Goal: Task Accomplishment & Management: Manage account settings

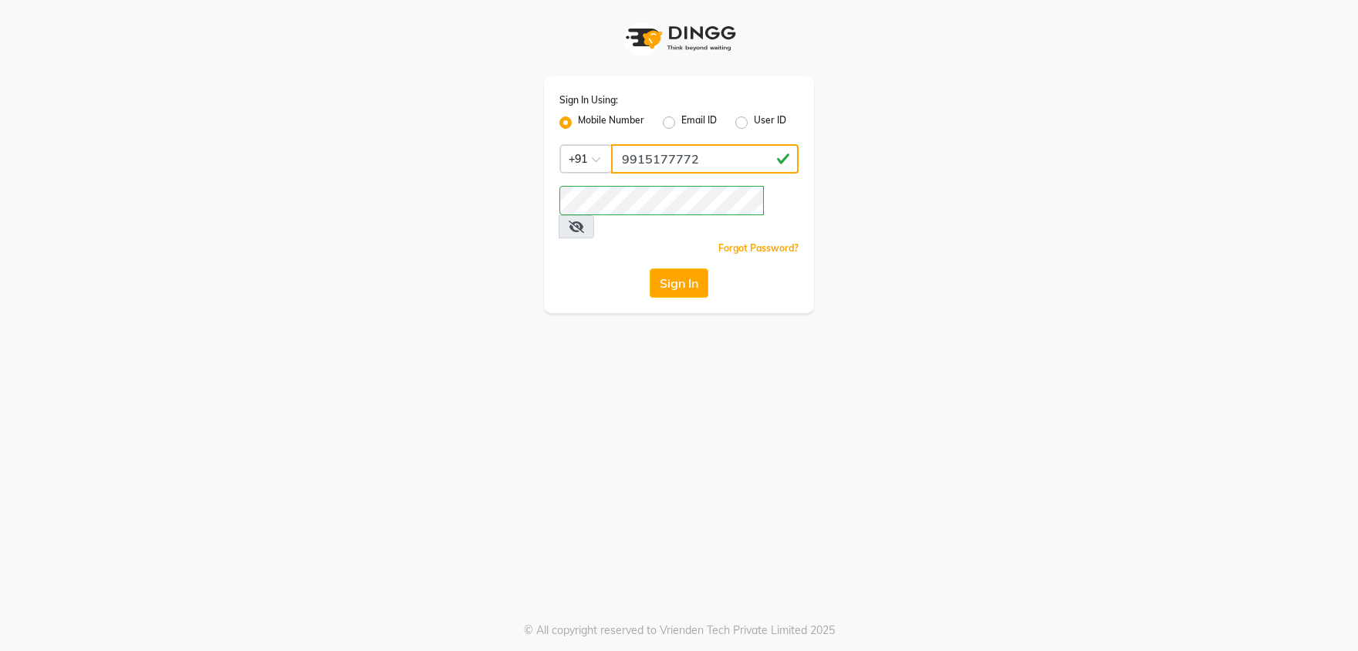
click at [734, 164] on input "9915177772" at bounding box center [705, 158] width 188 height 29
click at [689, 269] on button "Sign In" at bounding box center [679, 283] width 59 height 29
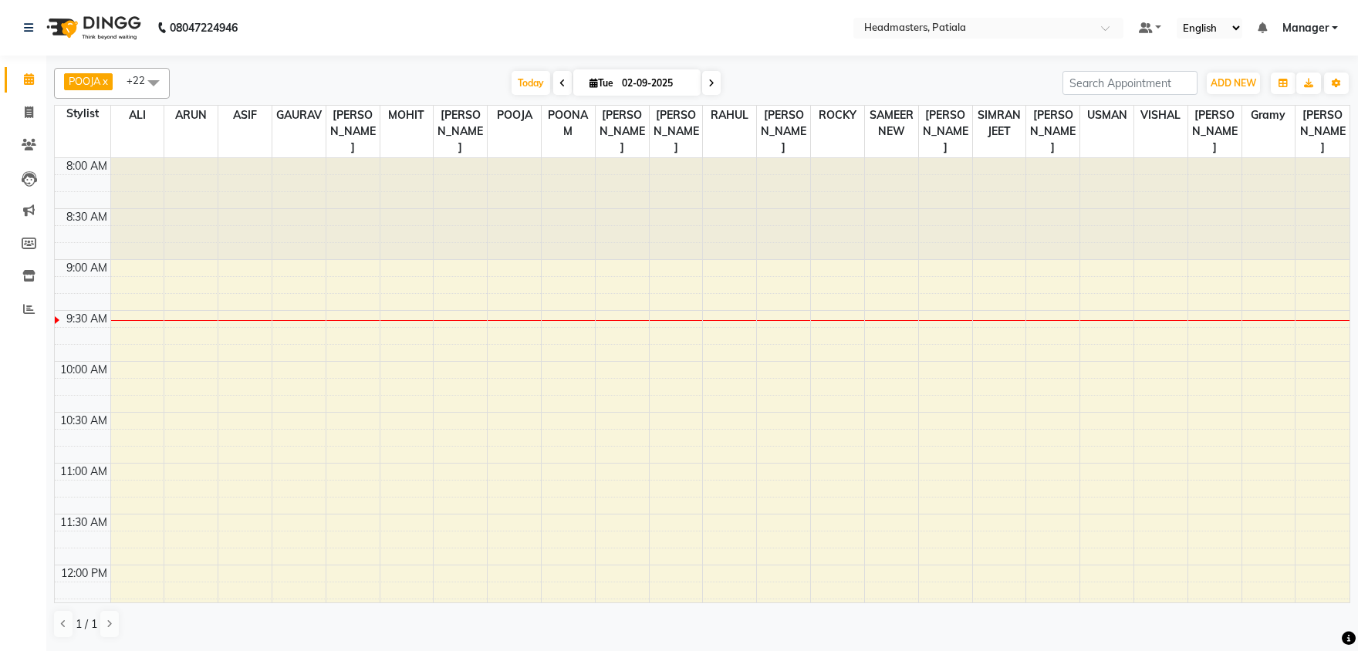
drag, startPoint x: 0, startPoint y: 393, endPoint x: 12, endPoint y: 572, distance: 179.5
click at [828, 188] on div at bounding box center [837, 208] width 53 height 101
click at [153, 81] on span at bounding box center [153, 82] width 31 height 29
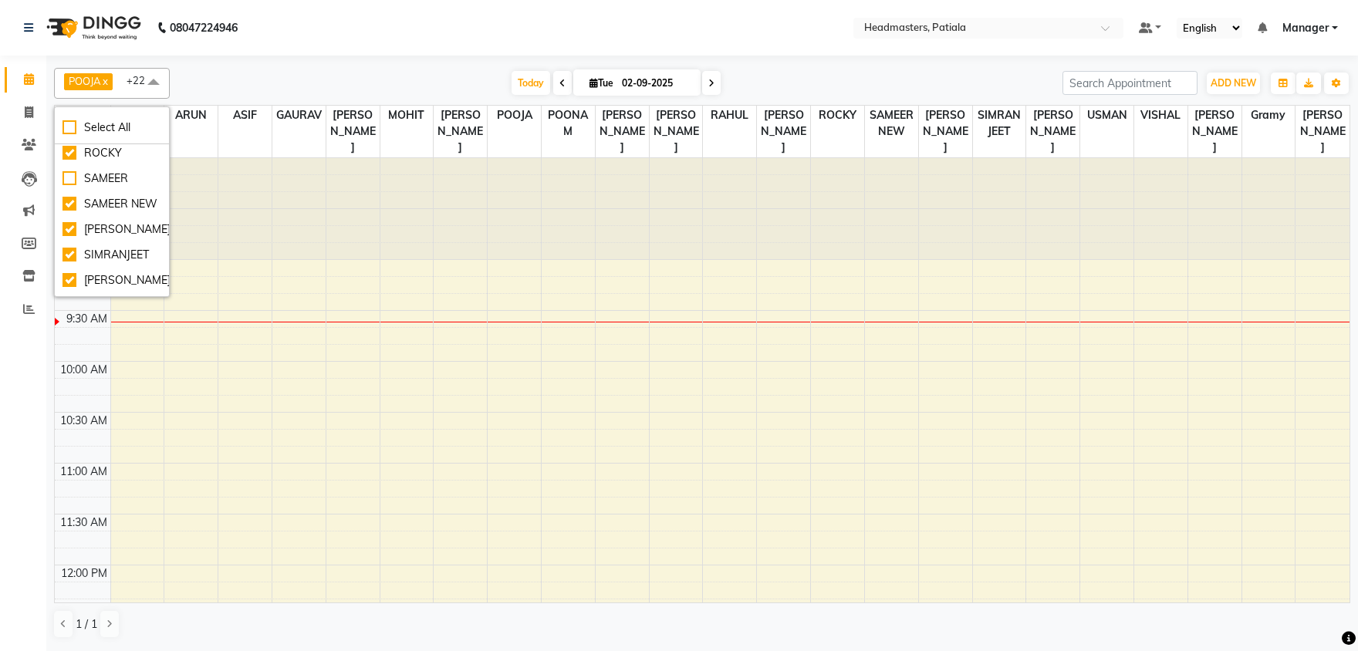
scroll to position [887, 0]
click at [119, 170] on div "SAMEER NEW" at bounding box center [112, 162] width 99 height 16
checkbox input "false"
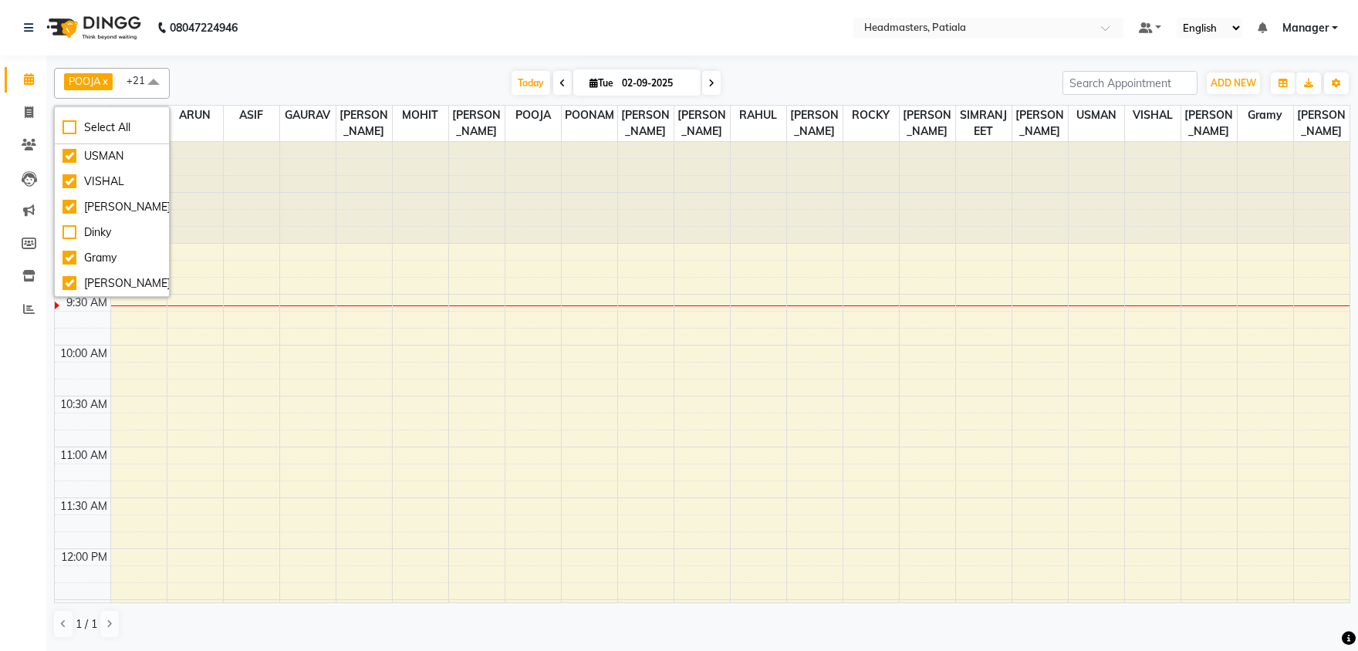
scroll to position [1048, 0]
click at [129, 164] on div "USMAN" at bounding box center [112, 156] width 99 height 16
checkbox input "false"
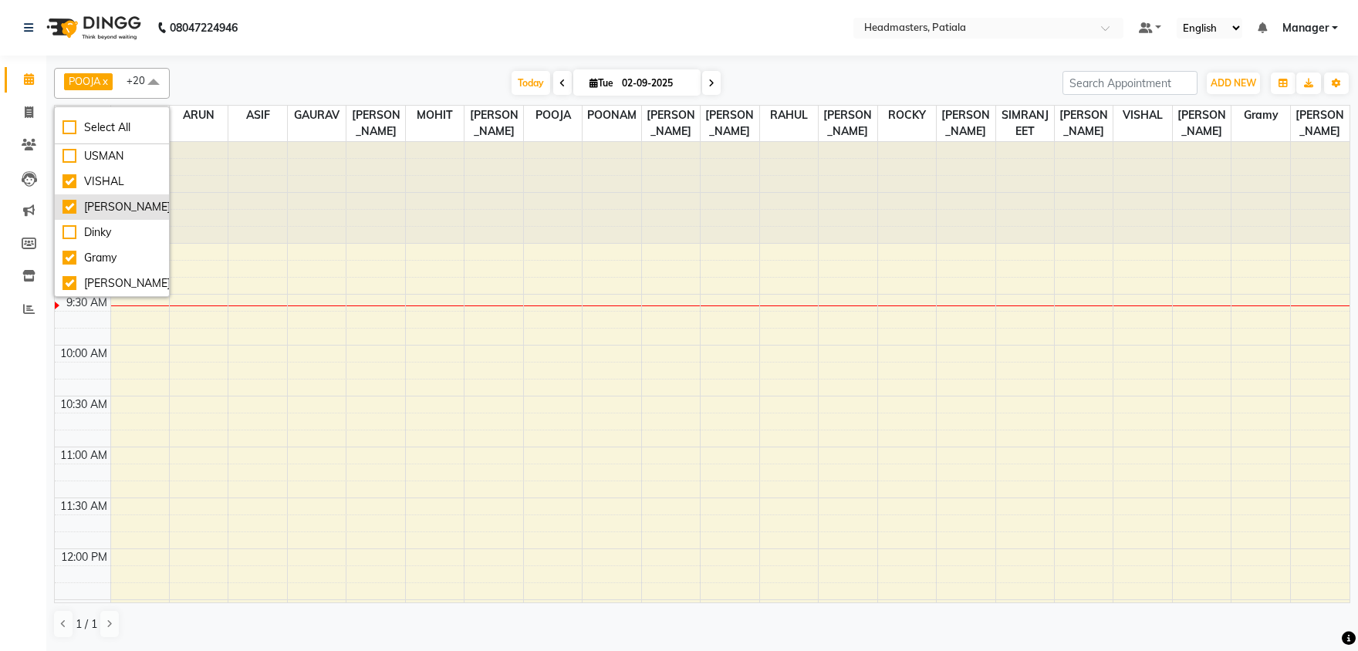
scroll to position [1077, 0]
click at [234, 73] on div "Today Tue 02-09-2025" at bounding box center [615, 83] width 877 height 23
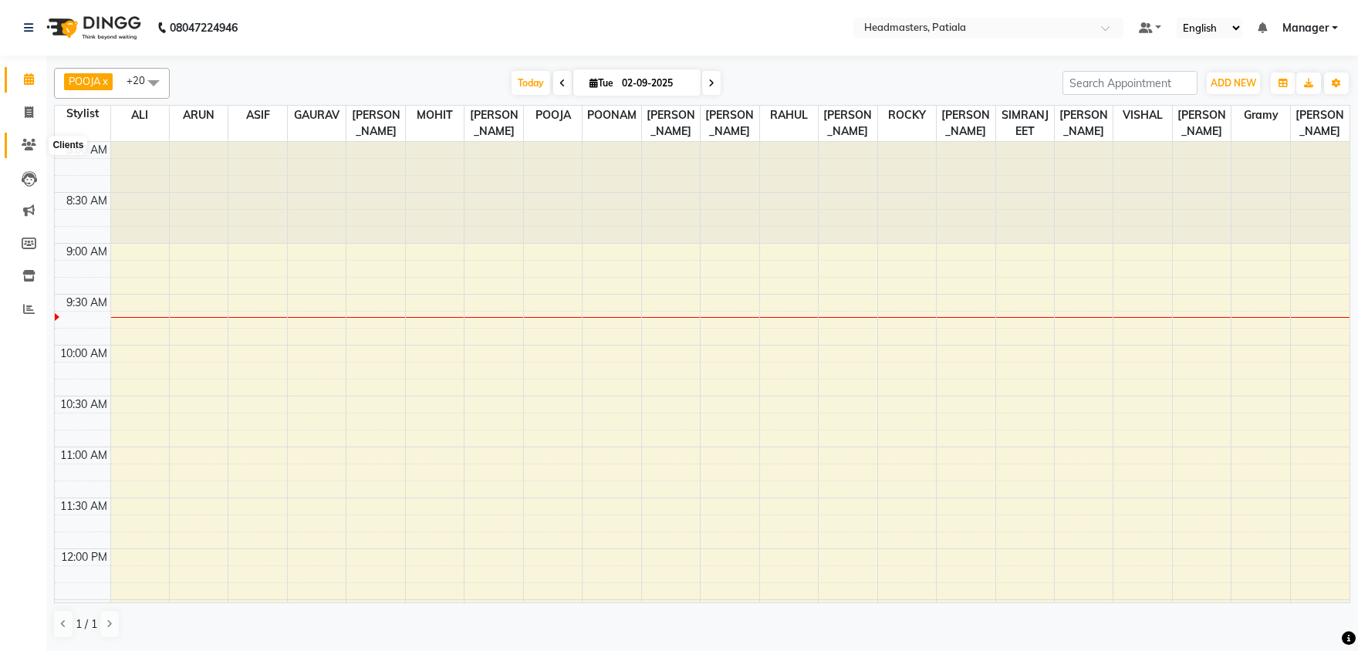
click at [26, 137] on span at bounding box center [28, 146] width 27 height 18
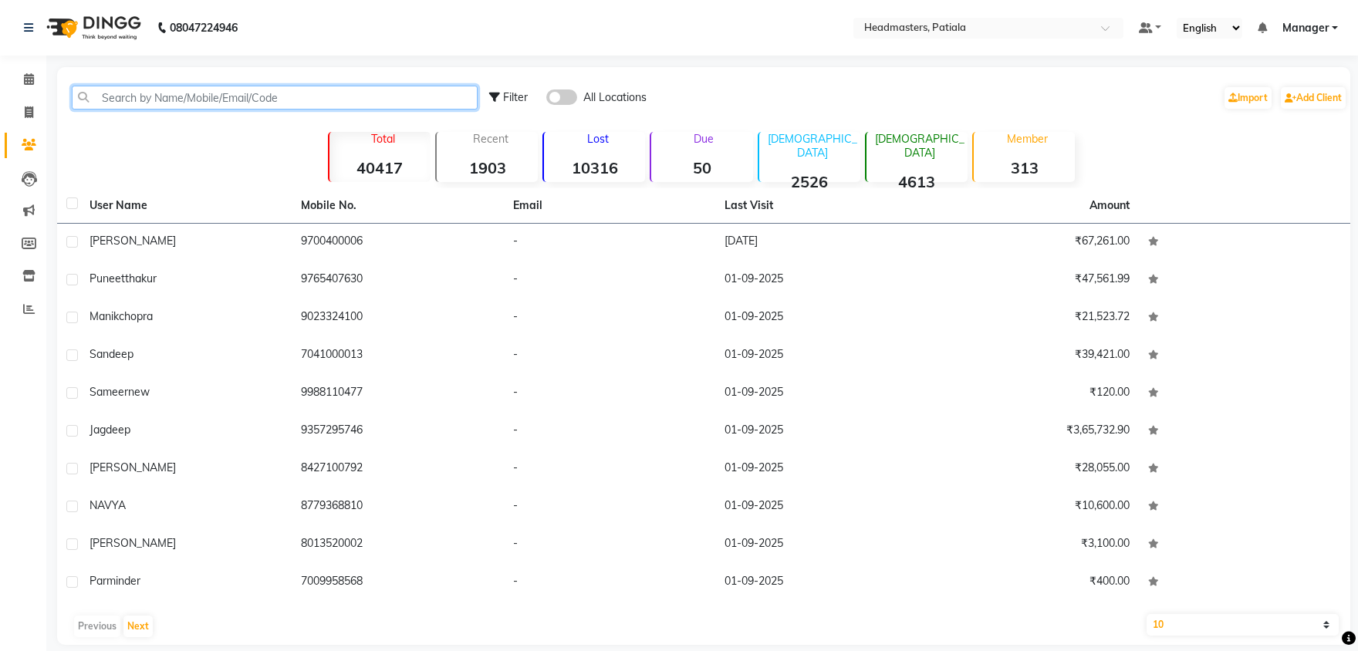
click at [148, 91] on input "text" at bounding box center [275, 98] width 406 height 24
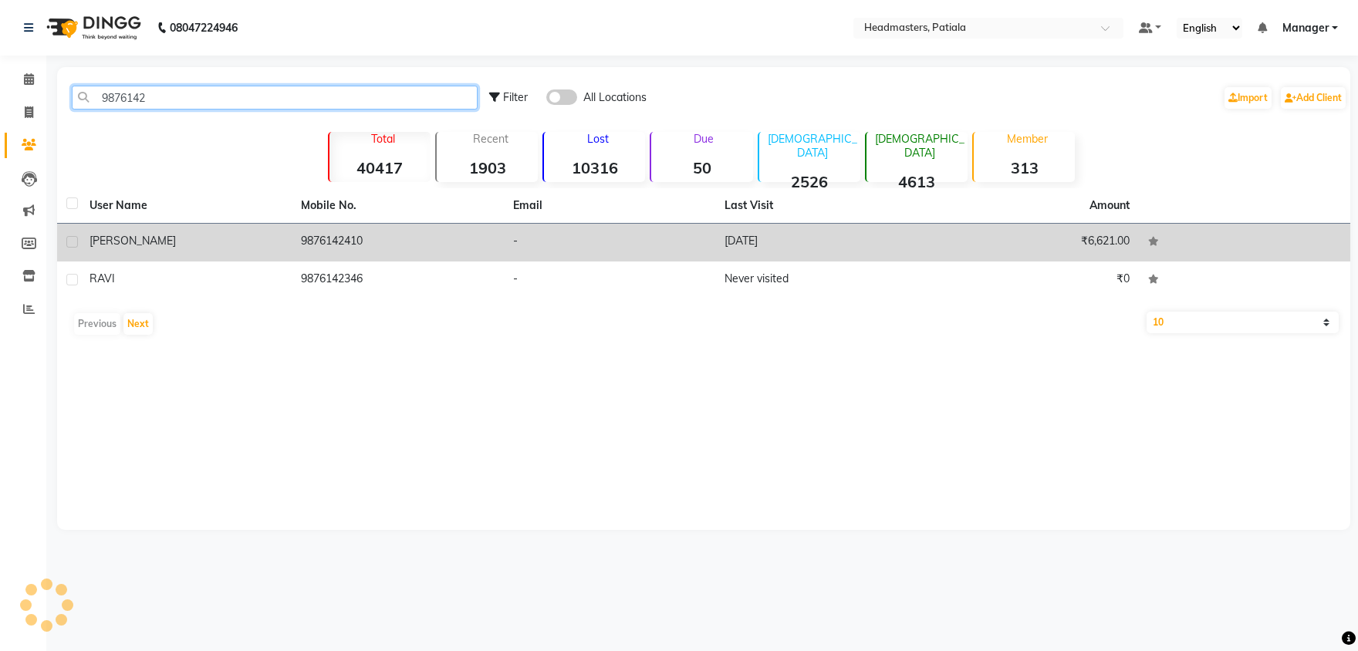
type input "9876142"
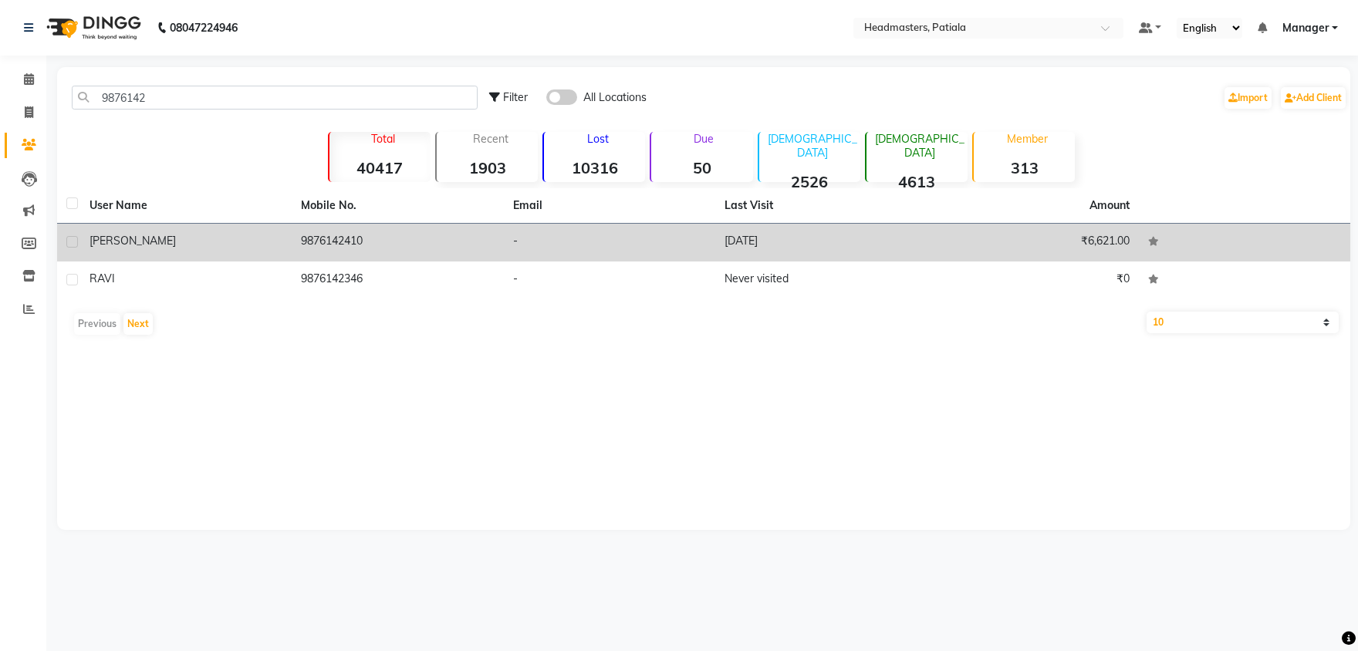
click at [359, 240] on td "9876142410" at bounding box center [397, 243] width 211 height 38
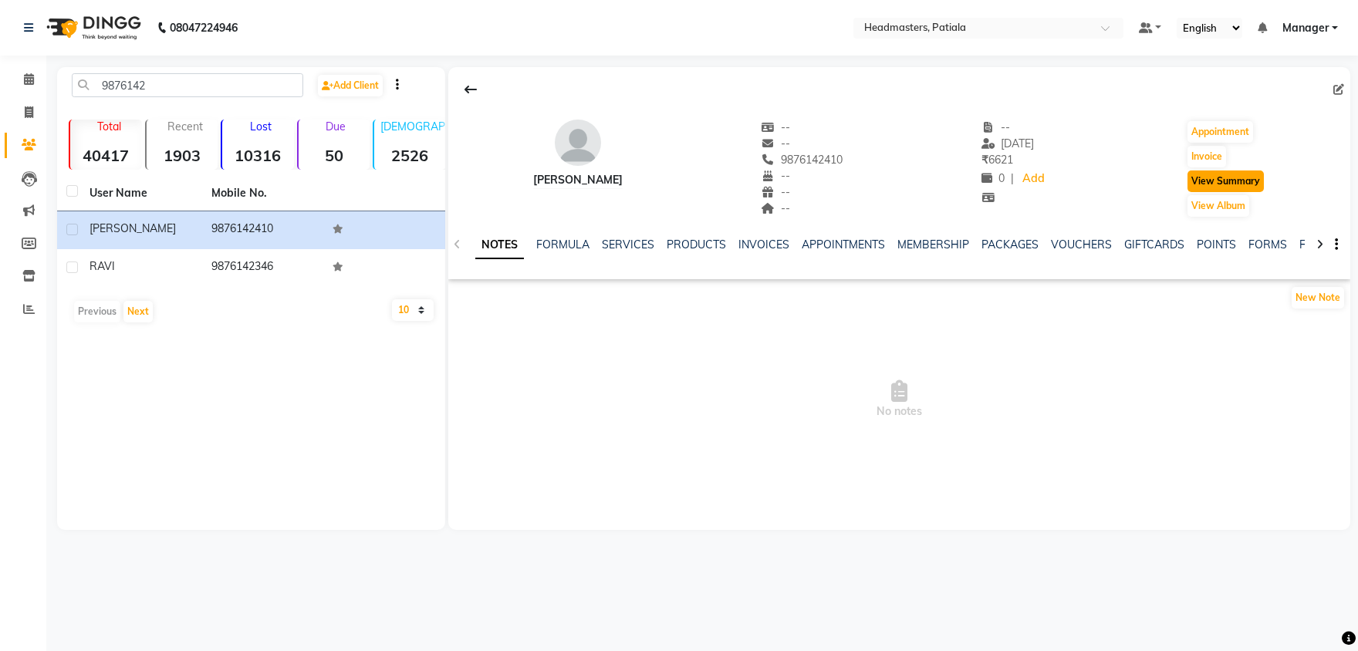
click at [1212, 183] on button "View Summary" at bounding box center [1226, 182] width 76 height 22
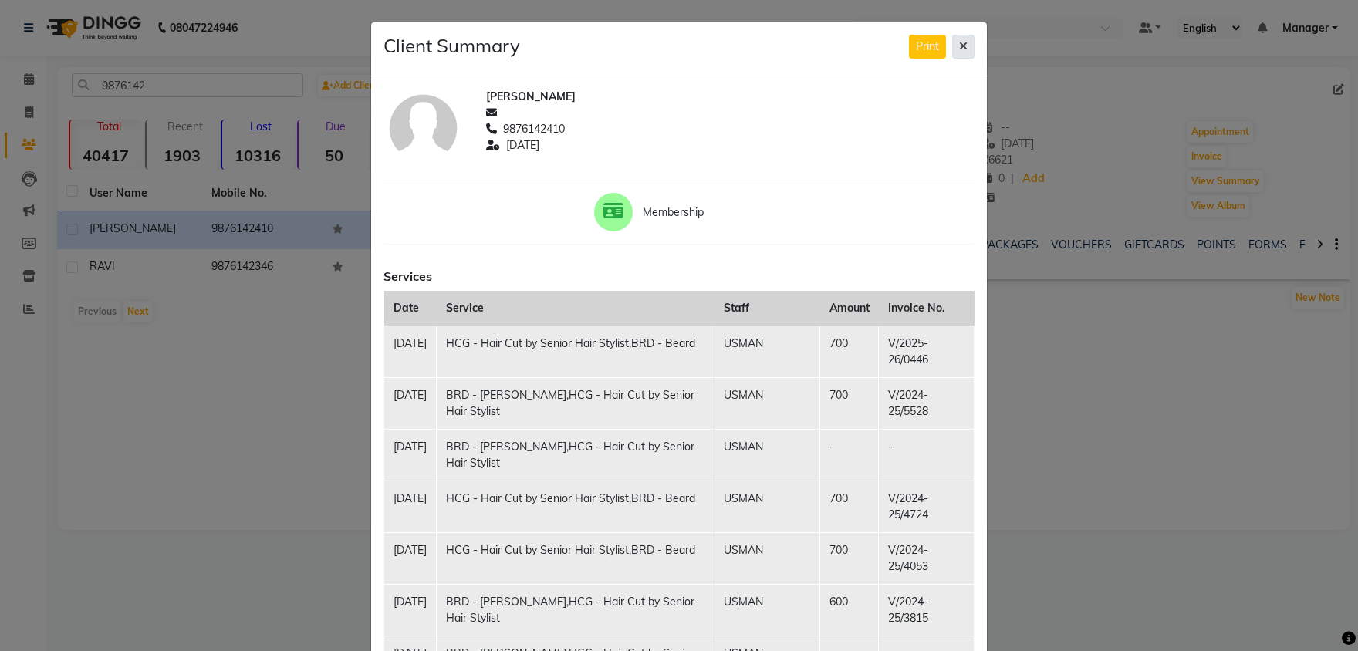
click at [967, 42] on icon at bounding box center [963, 46] width 8 height 11
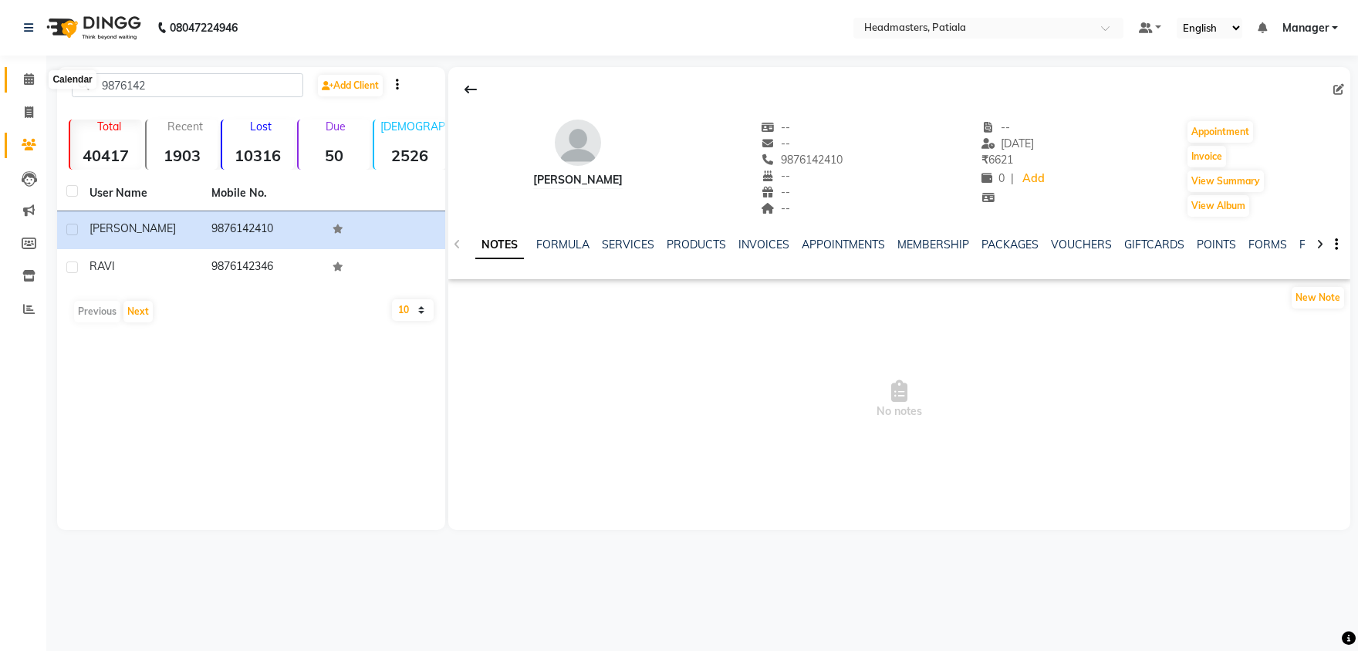
click at [24, 86] on span at bounding box center [28, 80] width 27 height 18
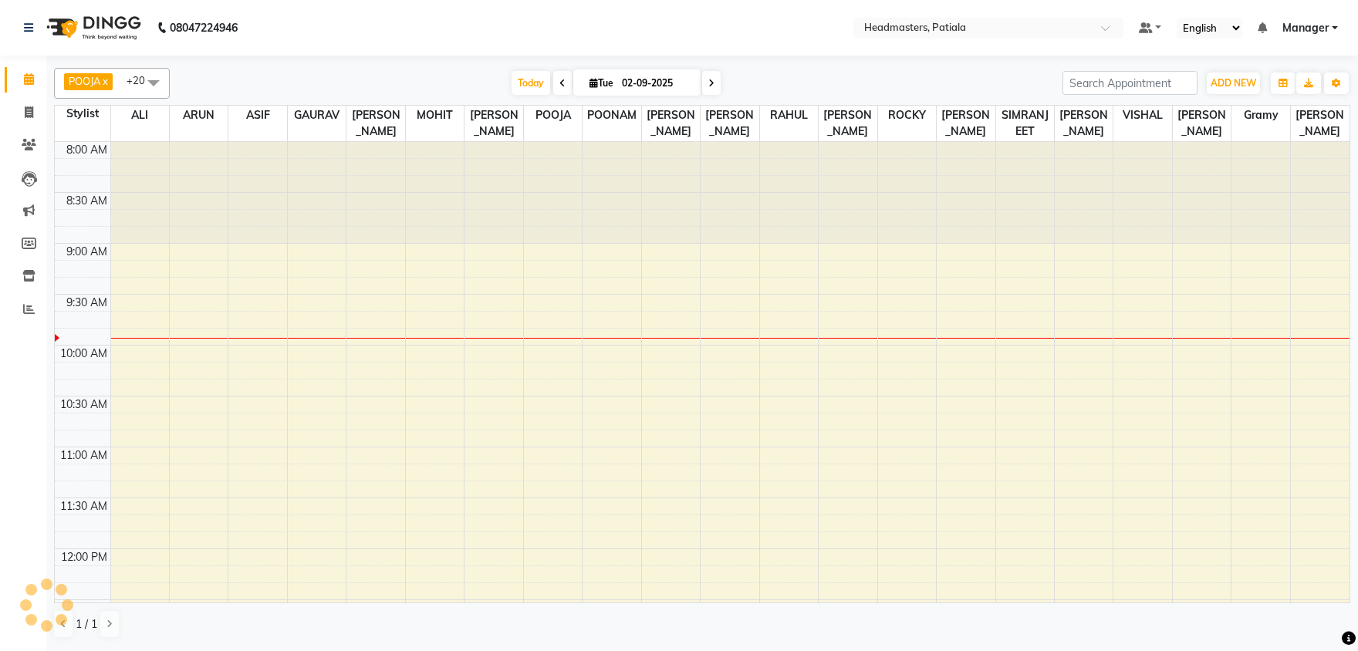
click at [5, 67] on link "Calendar" at bounding box center [23, 79] width 37 height 25
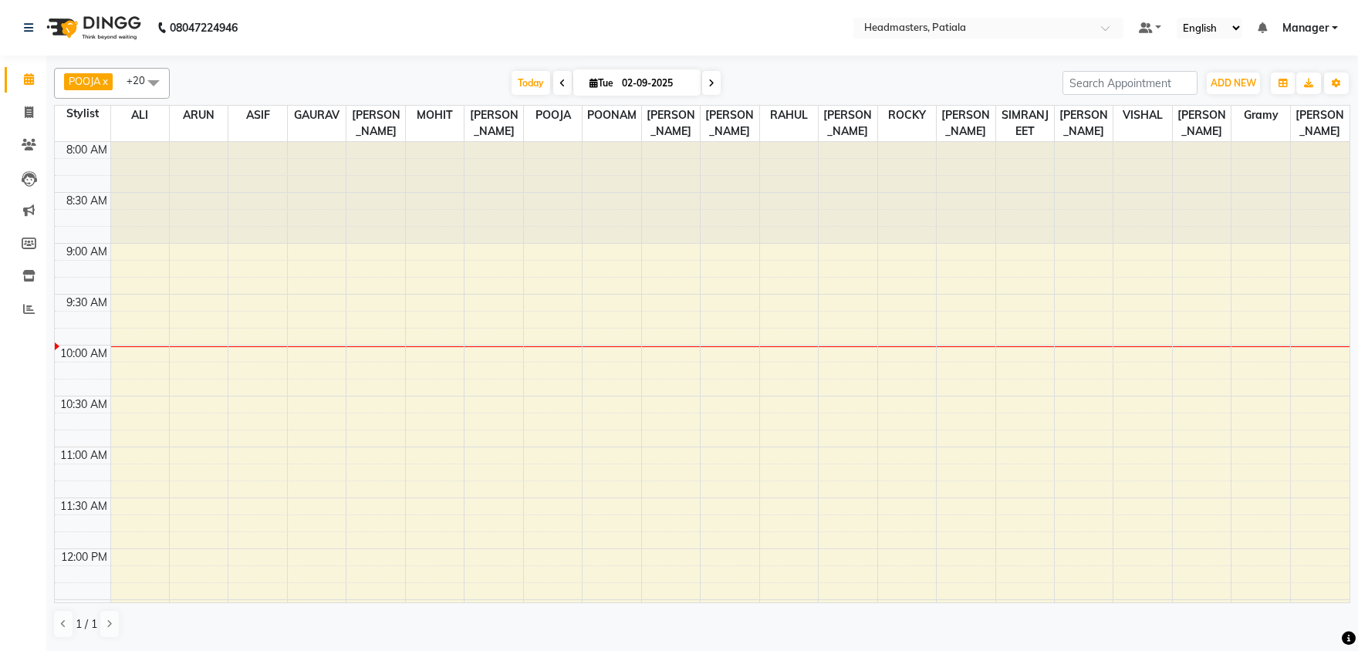
click at [5, 67] on link "Calendar" at bounding box center [23, 79] width 37 height 25
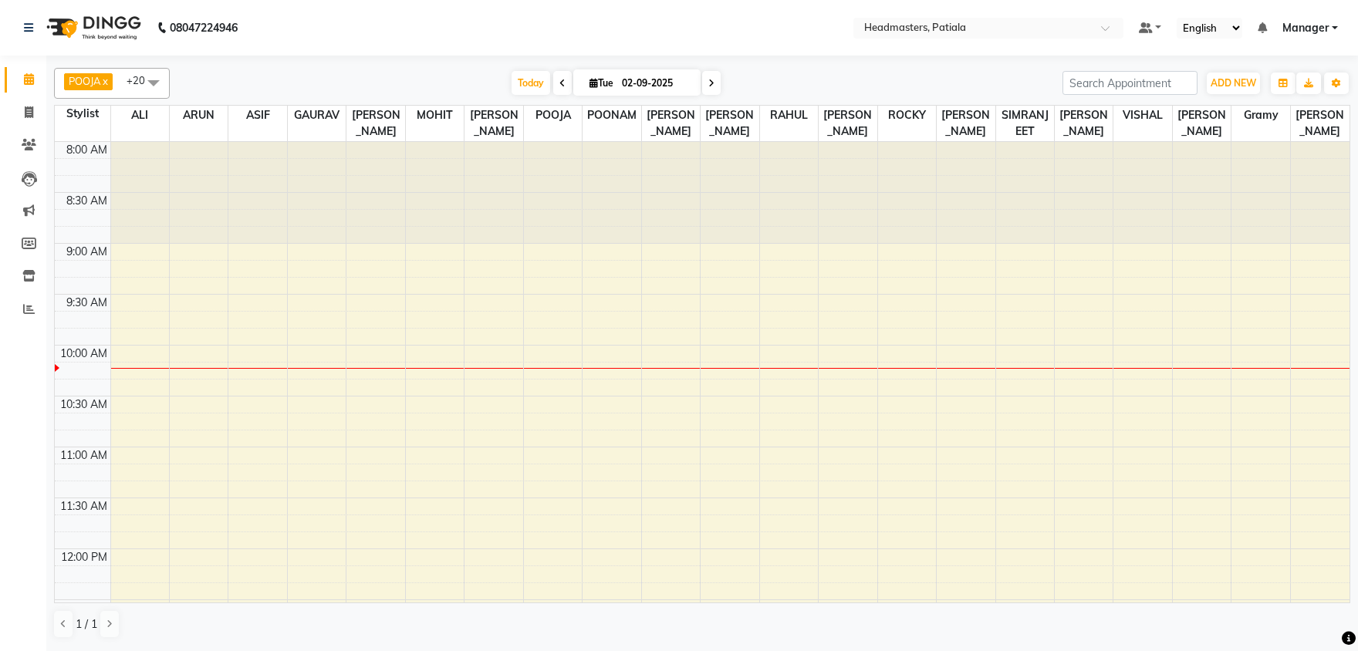
click at [5, 67] on link "Calendar" at bounding box center [23, 79] width 37 height 25
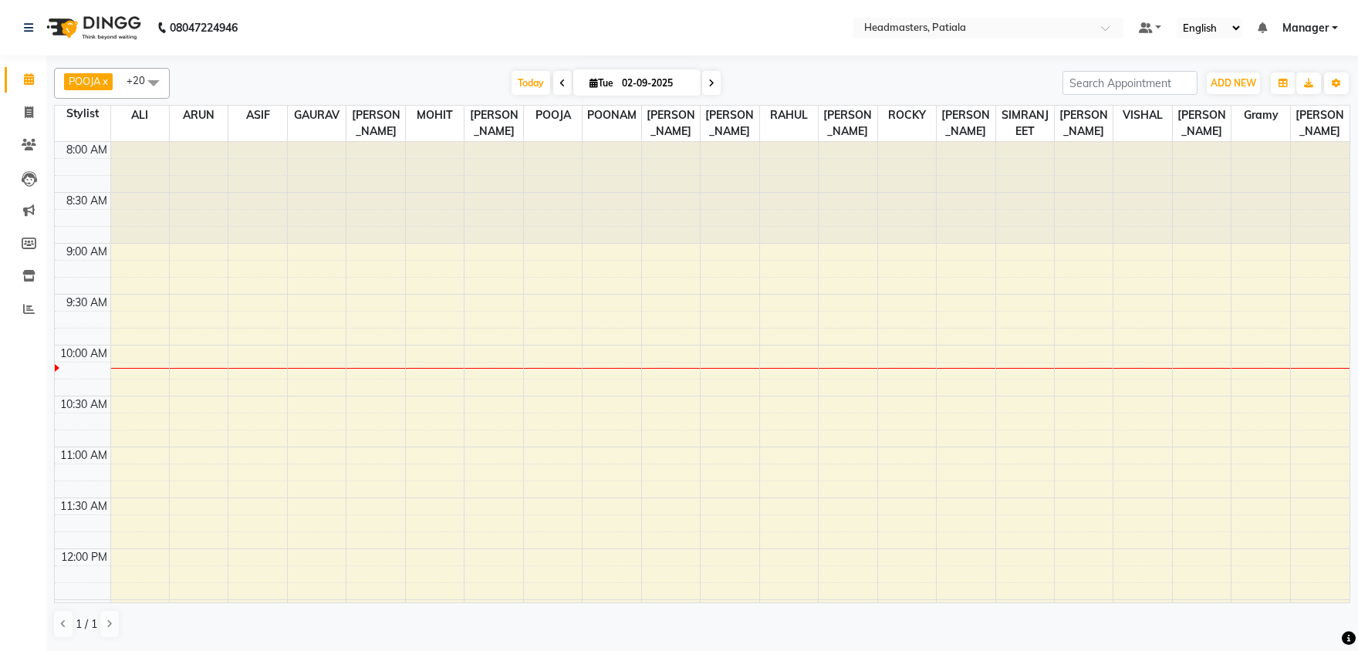
click at [5, 67] on link "Calendar" at bounding box center [23, 79] width 37 height 25
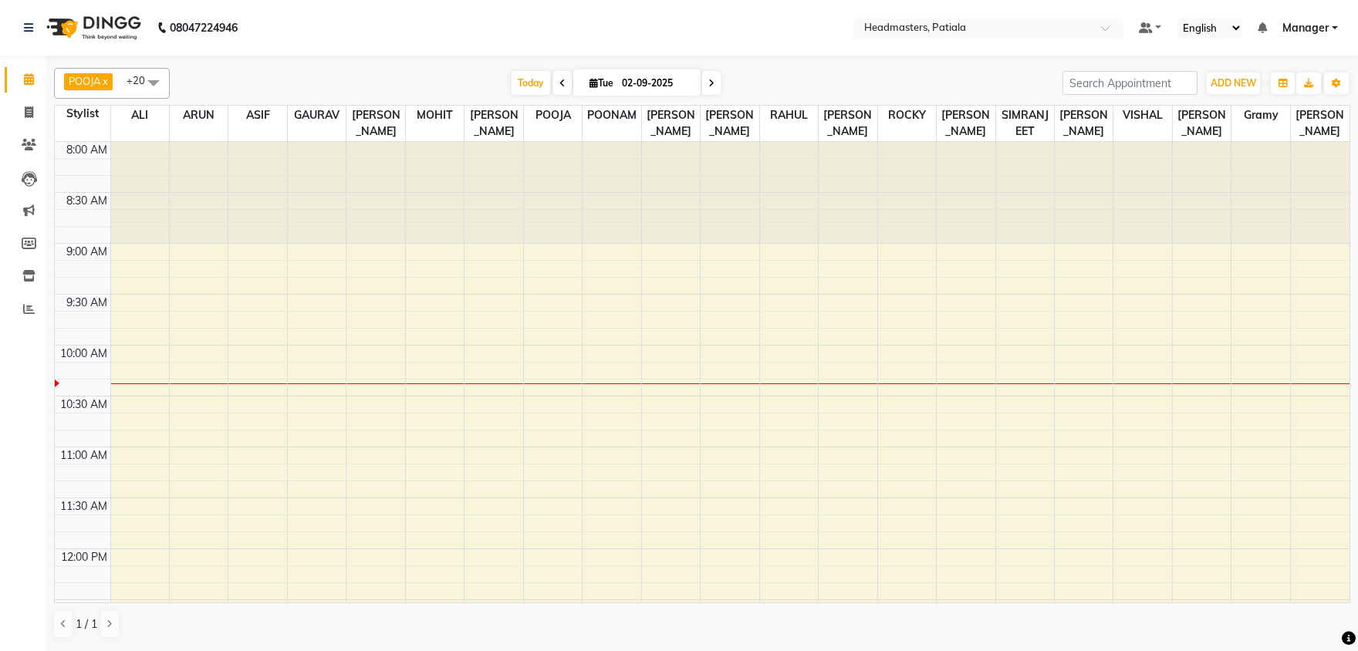
click at [5, 67] on link "Calendar" at bounding box center [23, 79] width 37 height 25
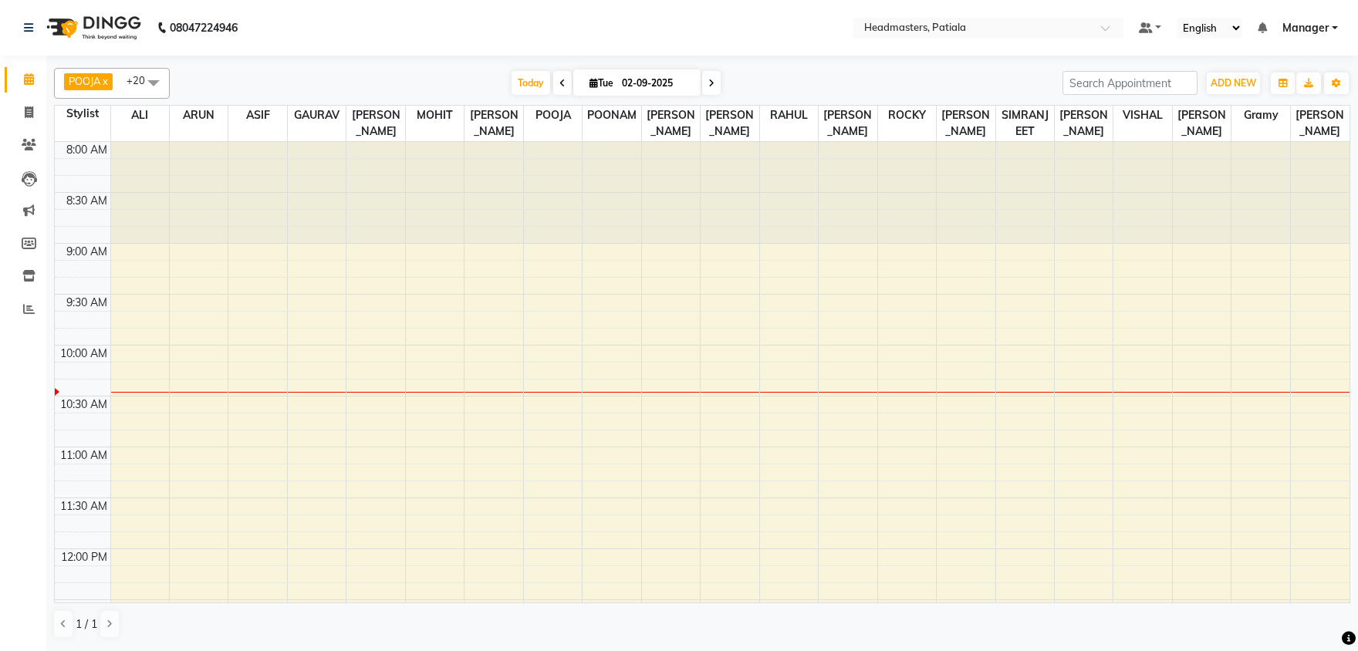
click at [5, 67] on link "Calendar" at bounding box center [23, 79] width 37 height 25
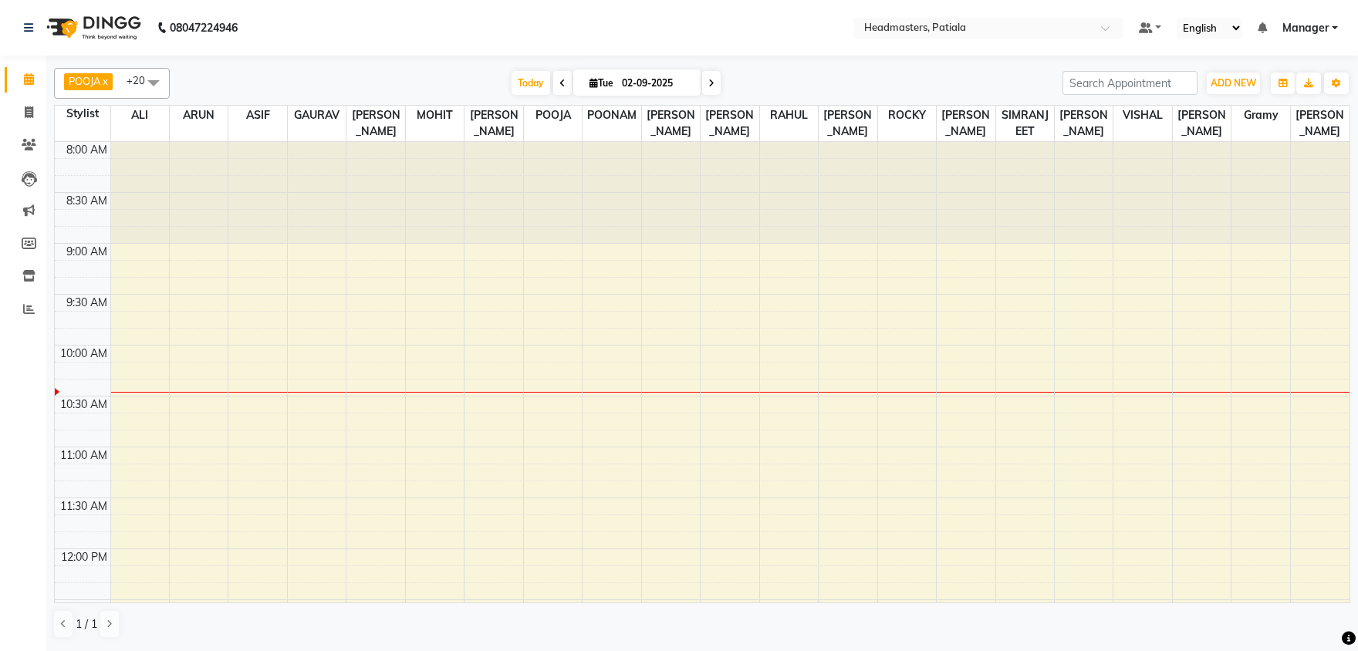
click at [5, 67] on link "Calendar" at bounding box center [23, 79] width 37 height 25
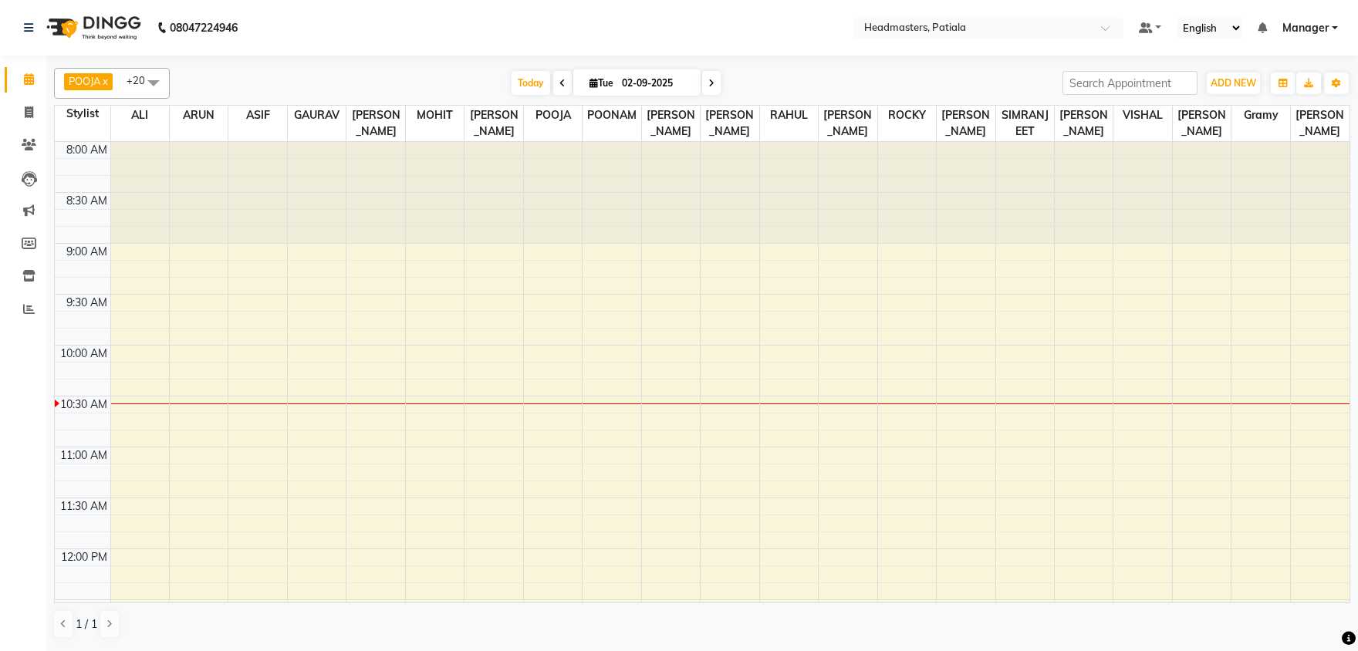
click at [5, 67] on link "Calendar" at bounding box center [23, 79] width 37 height 25
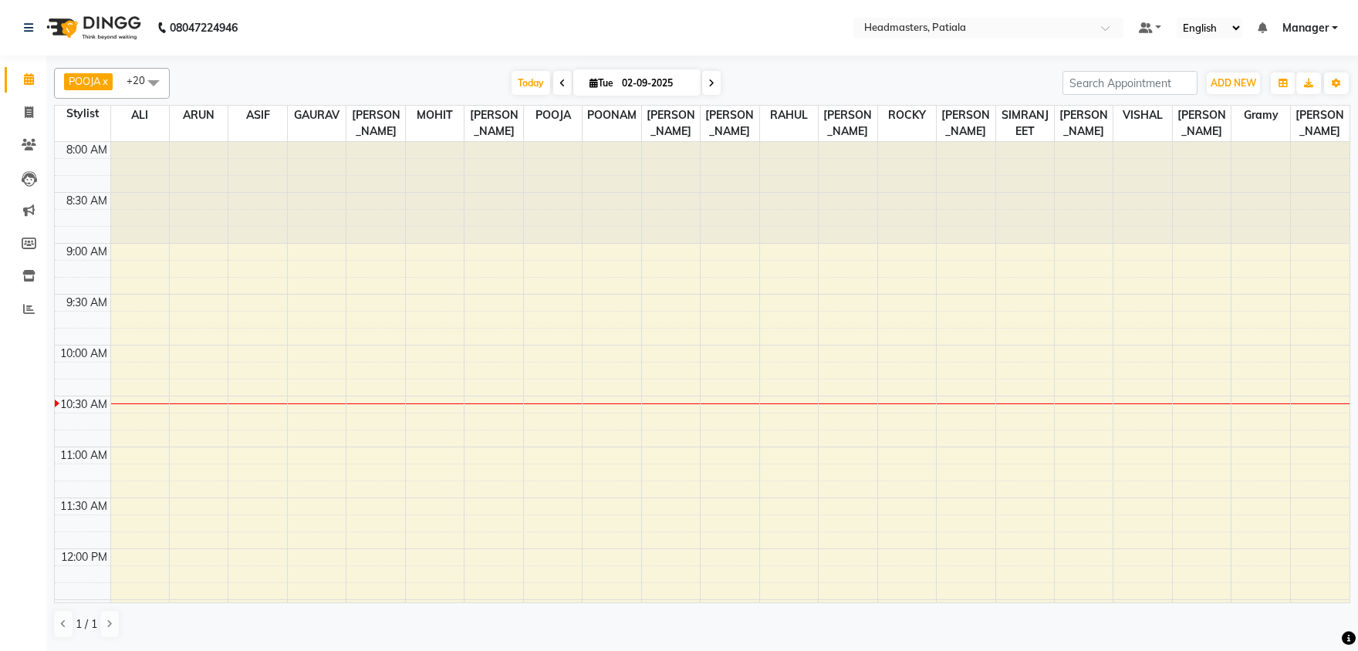
click at [5, 67] on link "Calendar" at bounding box center [23, 79] width 37 height 25
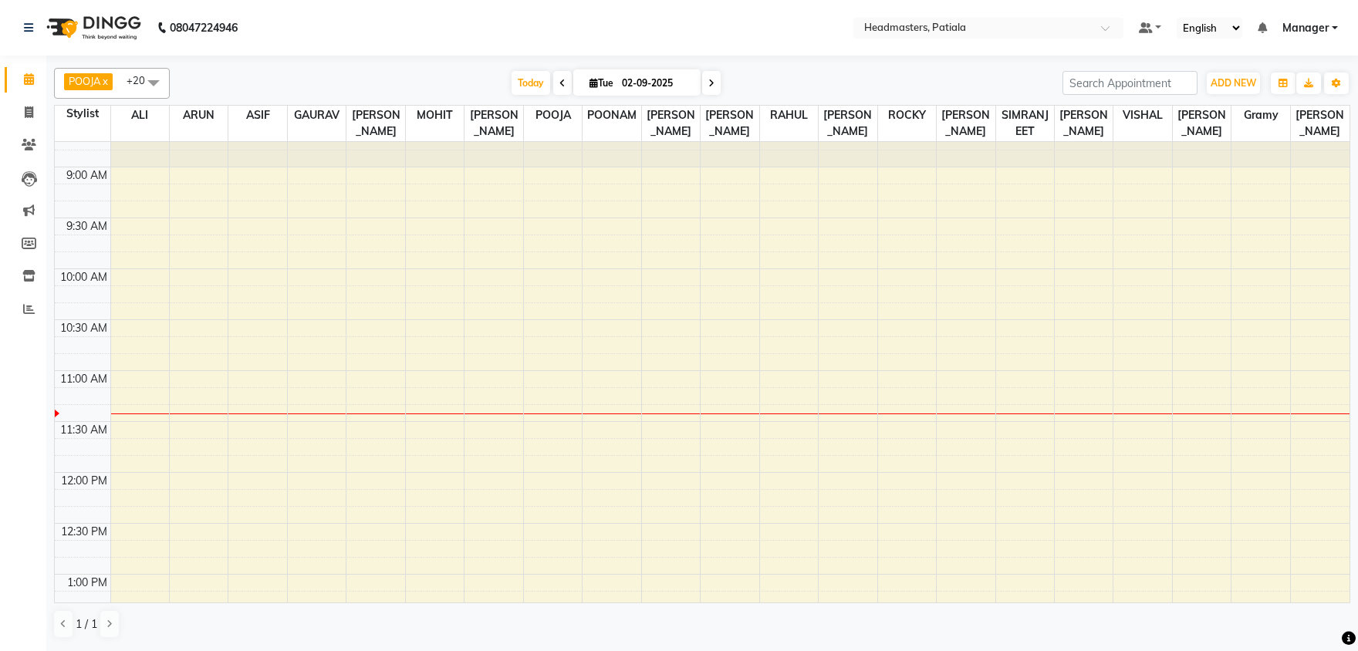
scroll to position [80, 0]
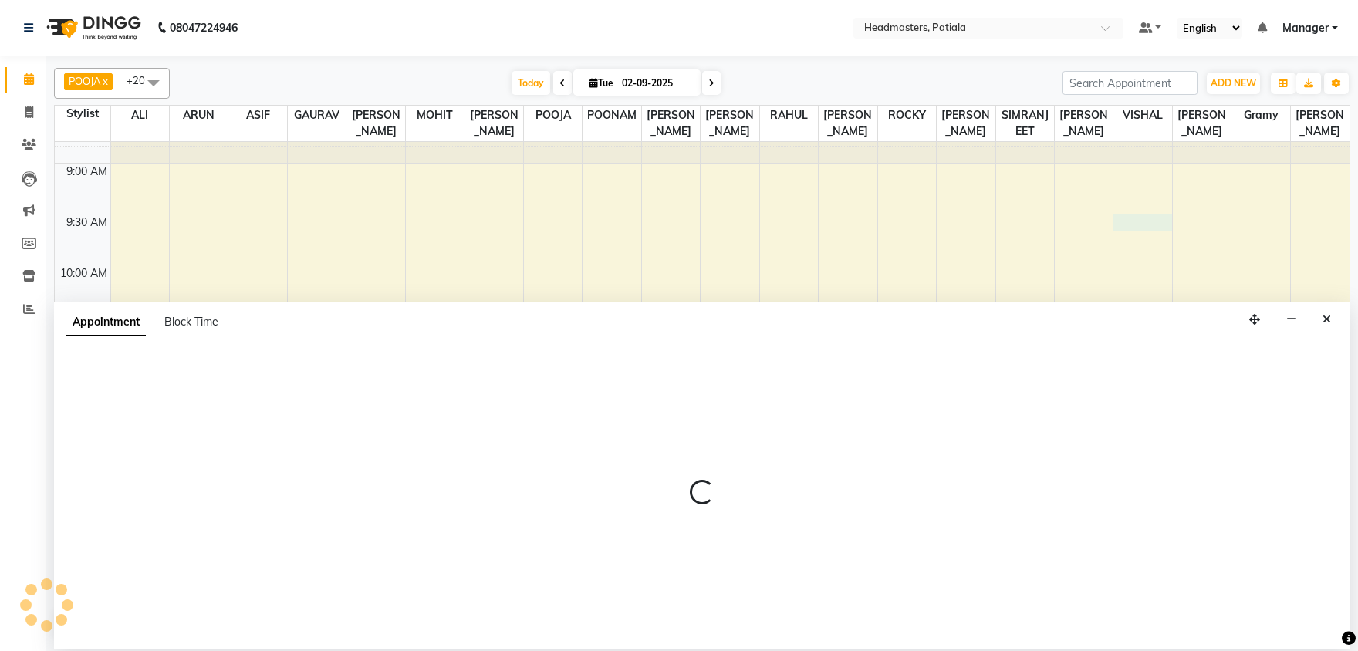
select select "51089"
select select "570"
select select "tentative"
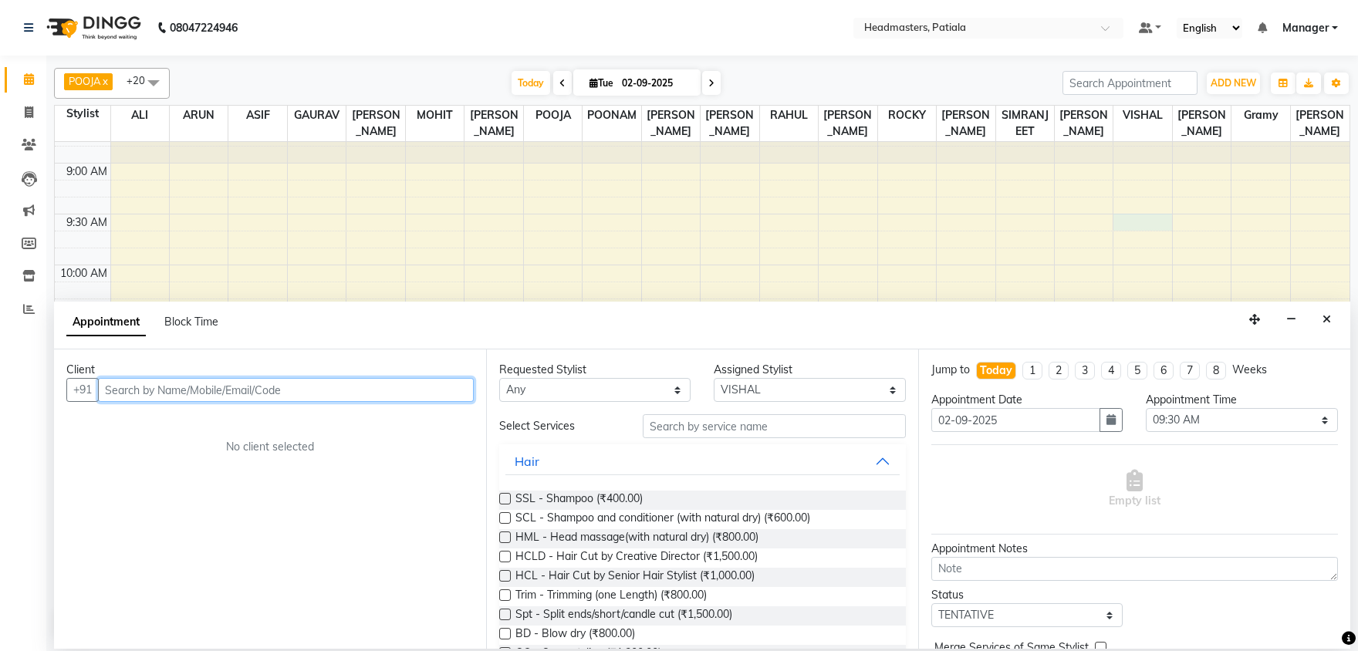
click at [242, 390] on input "text" at bounding box center [286, 390] width 376 height 24
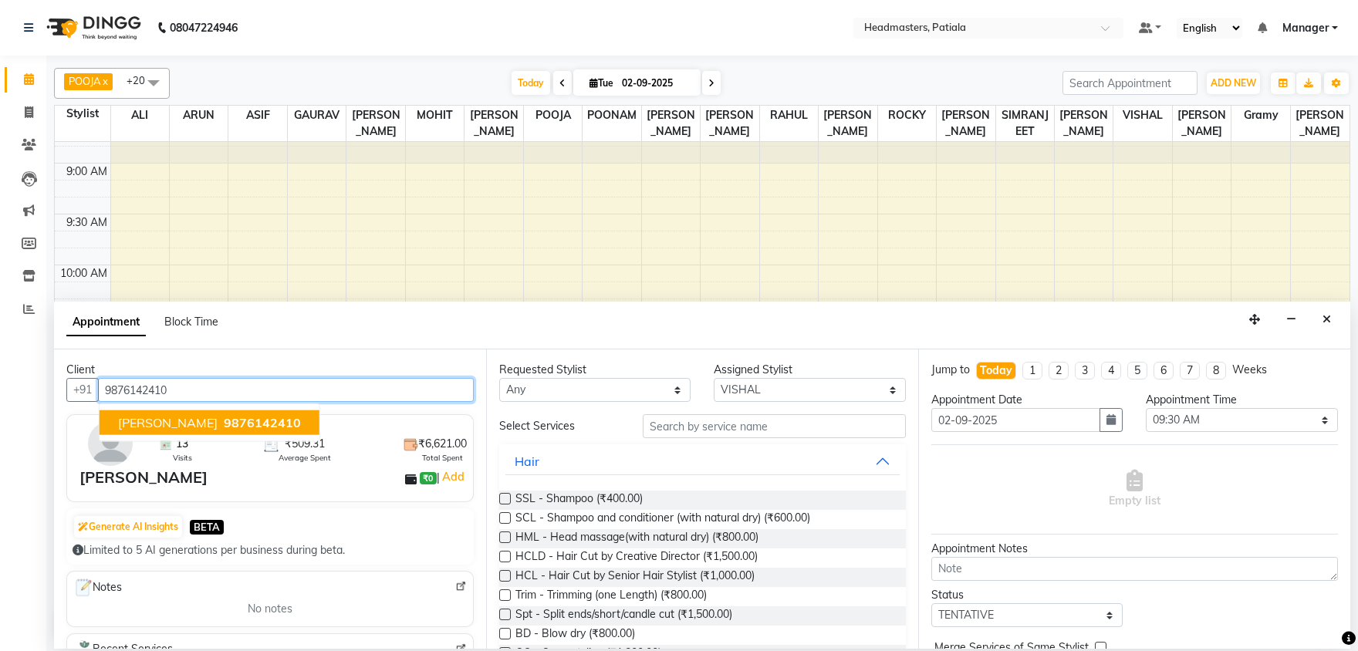
click at [224, 415] on span "9876142410" at bounding box center [262, 422] width 77 height 15
click at [200, 393] on input "9876142410" at bounding box center [286, 390] width 376 height 24
click at [224, 424] on span "9729168977" at bounding box center [262, 422] width 77 height 15
type input "9729168977"
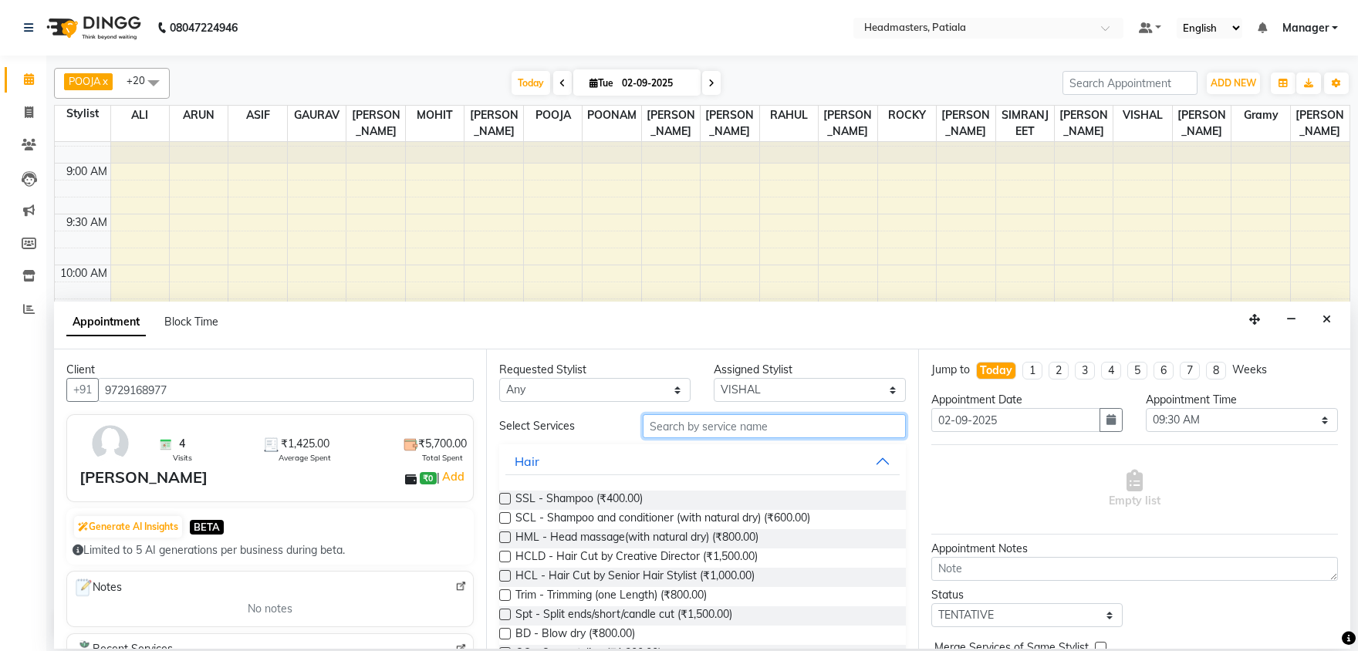
click at [739, 423] on input "text" at bounding box center [774, 426] width 263 height 24
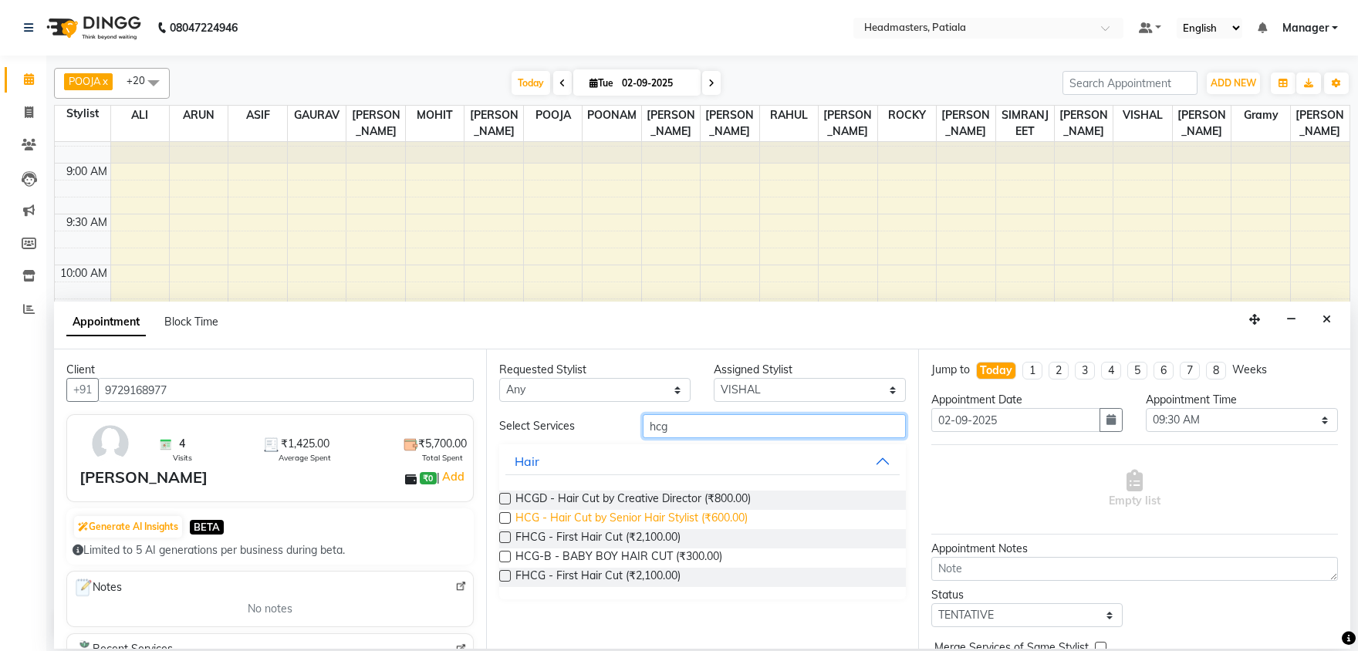
type input "hcg"
click at [726, 514] on span "HCG - Hair Cut by Senior Hair Stylist (₹600.00)" at bounding box center [632, 519] width 232 height 19
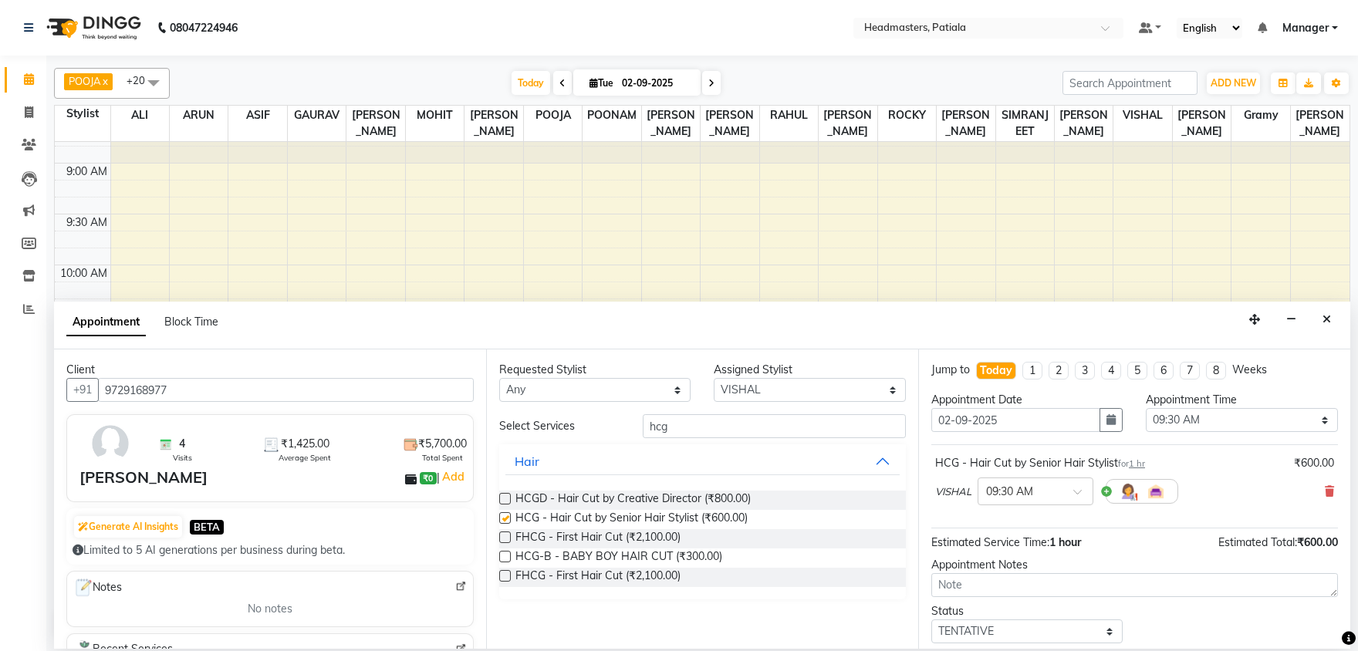
checkbox input "false"
click at [677, 426] on input "hcg" at bounding box center [774, 426] width 263 height 24
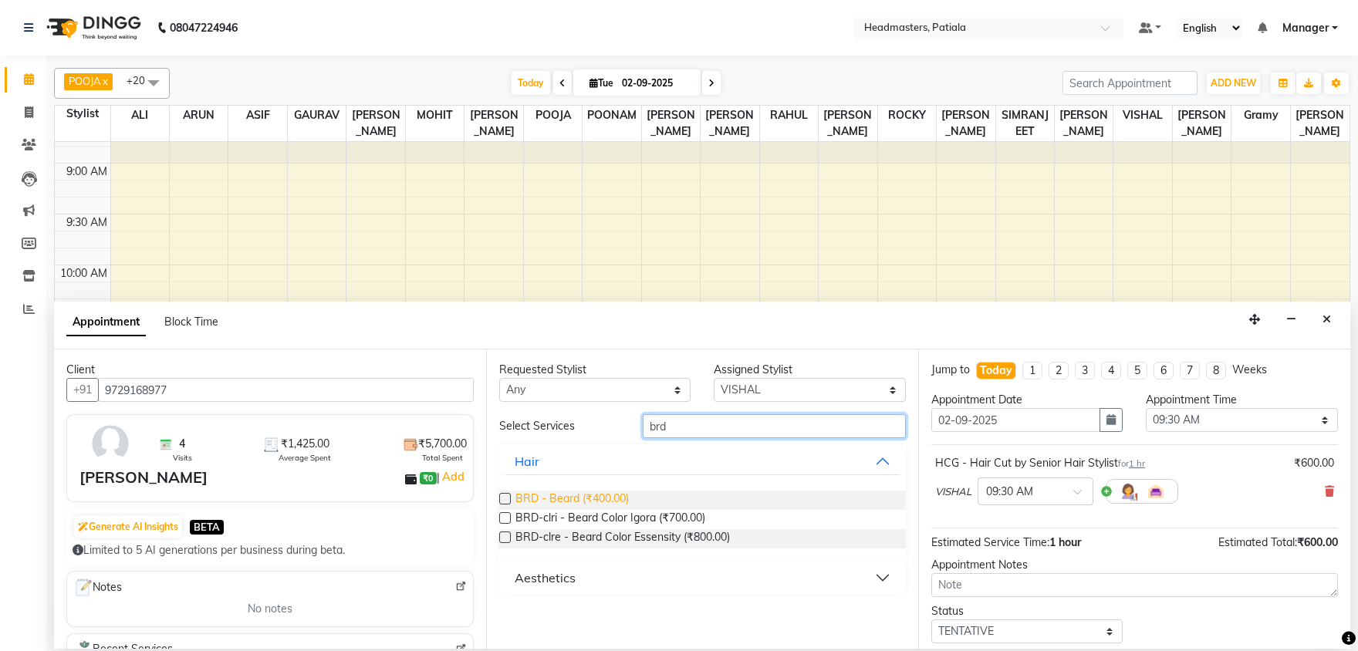
type input "brd"
click at [604, 499] on span "BRD - Beard (₹400.00)" at bounding box center [572, 500] width 113 height 19
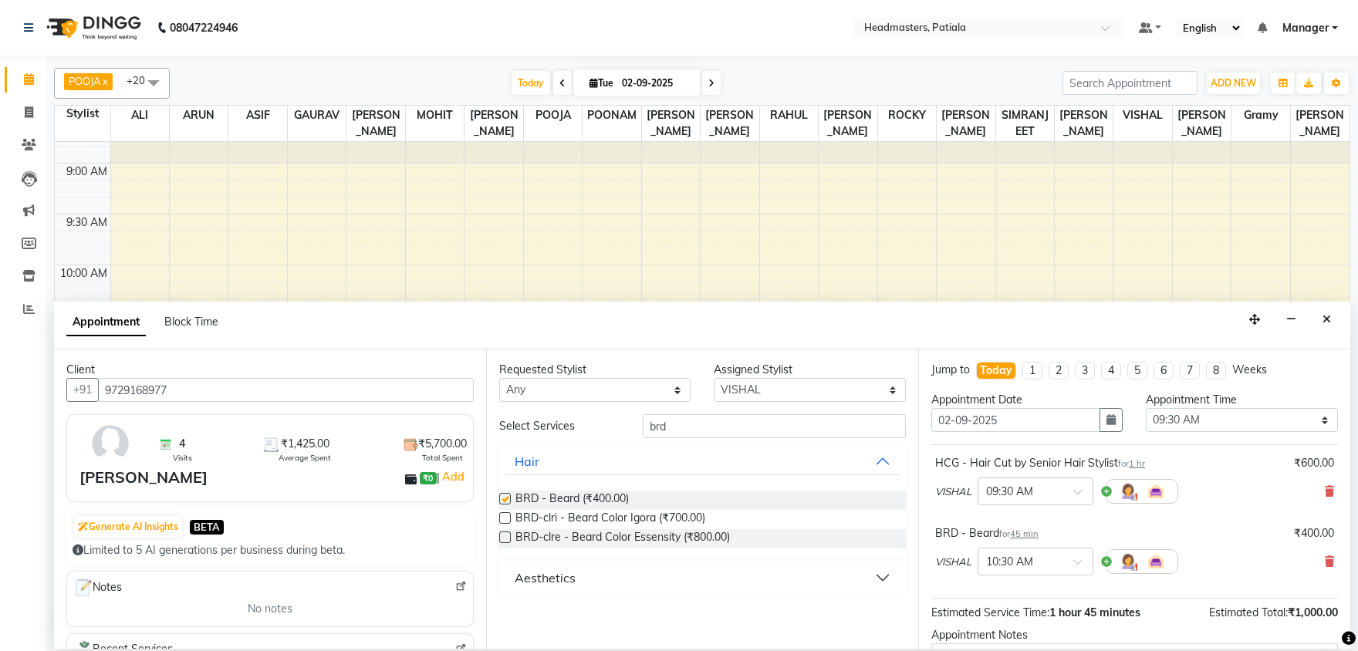
checkbox input "false"
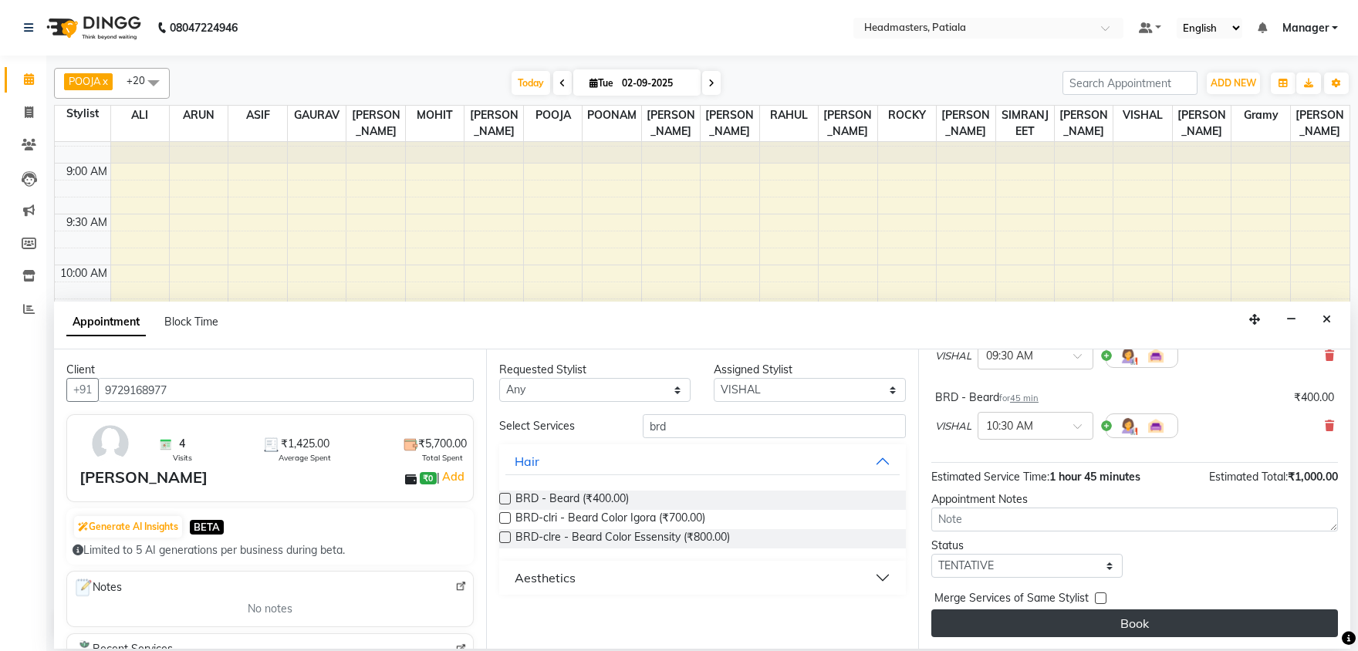
click at [1164, 620] on button "Book" at bounding box center [1134, 624] width 407 height 28
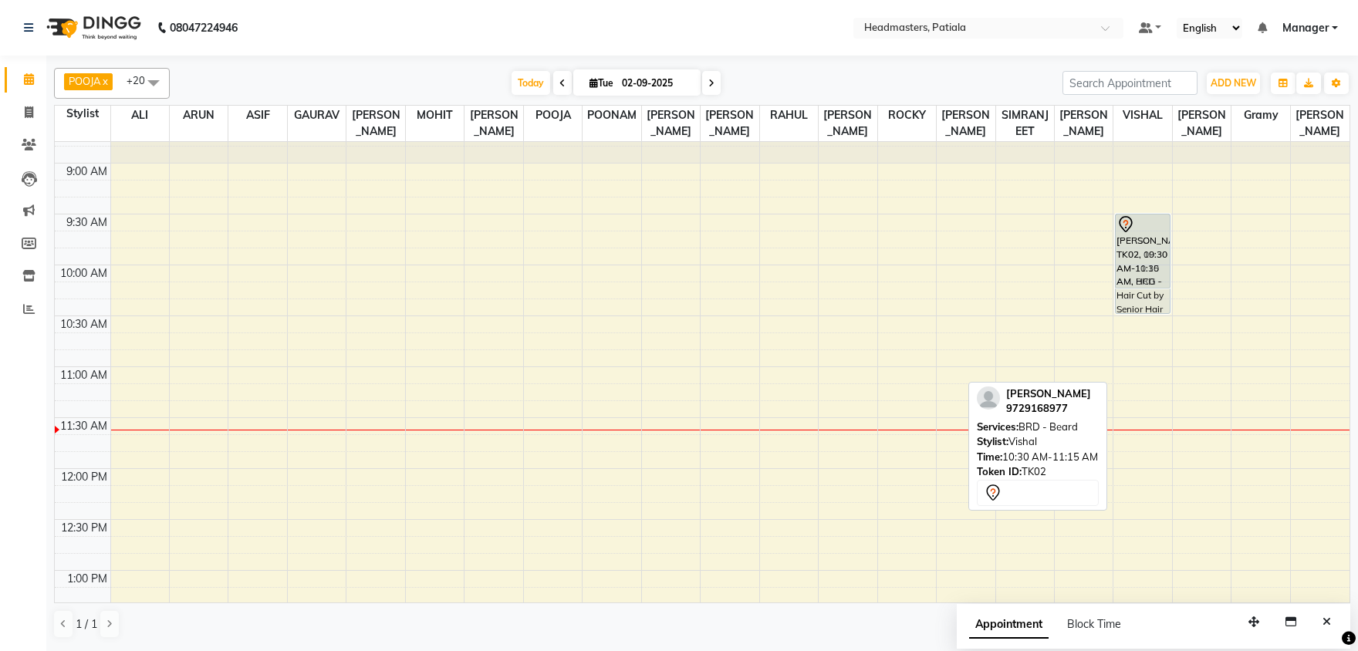
drag, startPoint x: 1147, startPoint y: 337, endPoint x: 1148, endPoint y: 238, distance: 98.8
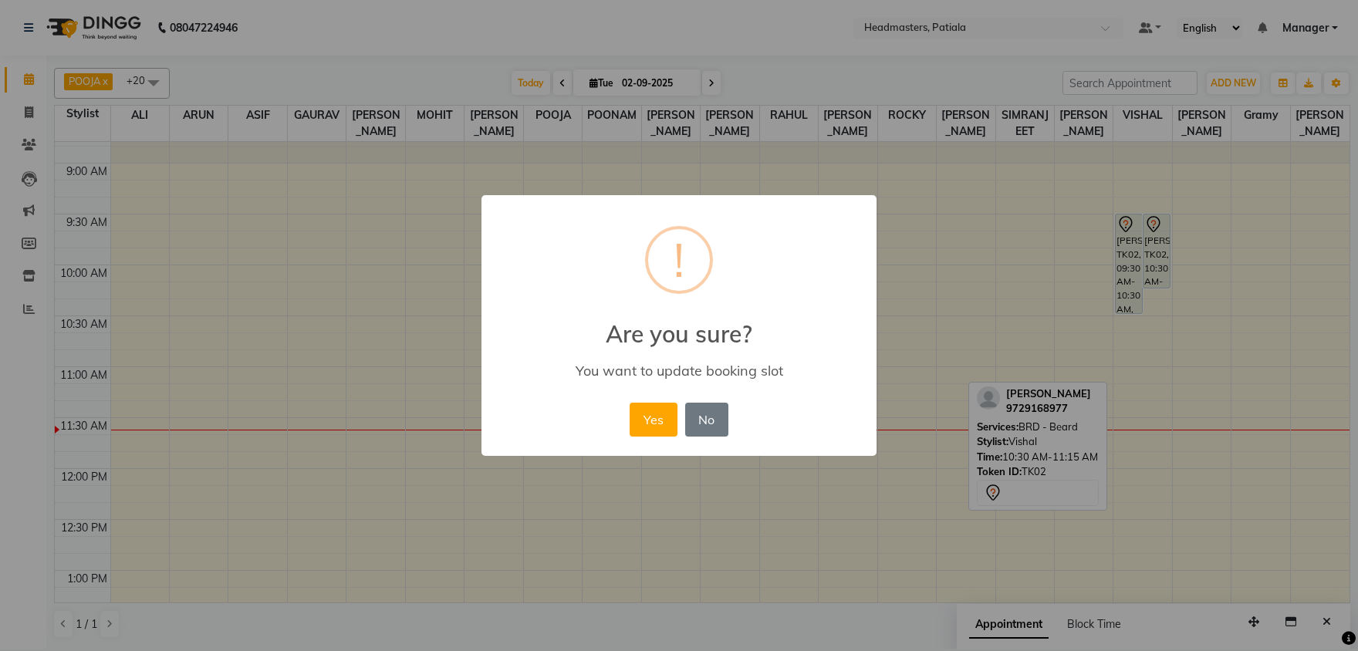
click at [630, 403] on button "Yes" at bounding box center [653, 420] width 47 height 34
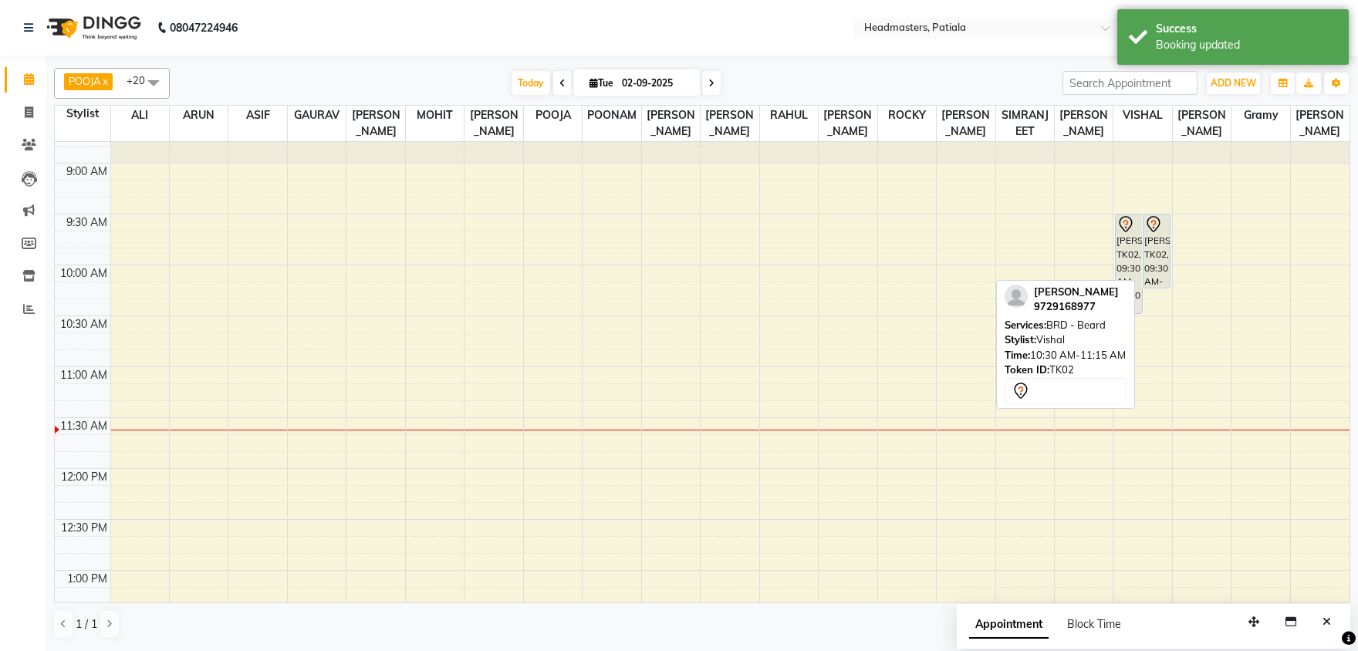
click at [1148, 238] on div "[PERSON_NAME], TK02, 09:30 AM-10:15 AM, BRD - [PERSON_NAME]" at bounding box center [1157, 251] width 26 height 73
select select "7"
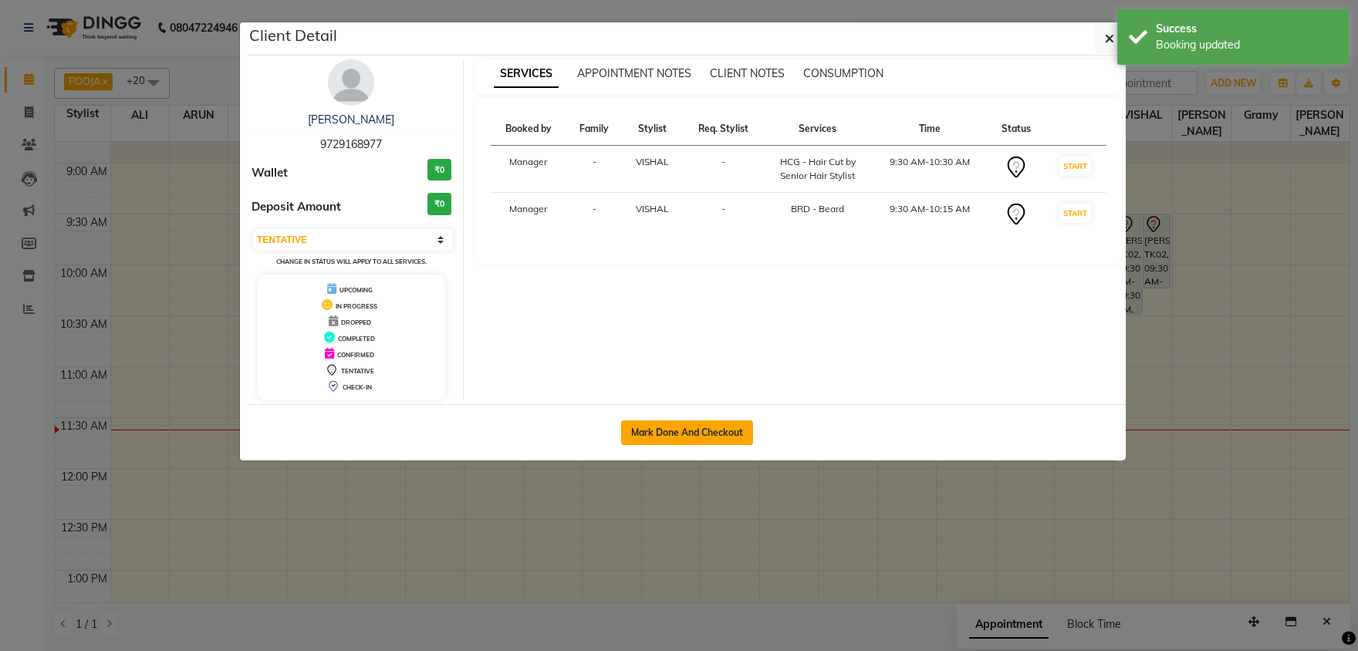
click at [689, 438] on button "Mark Done And Checkout" at bounding box center [687, 433] width 132 height 25
select select "service"
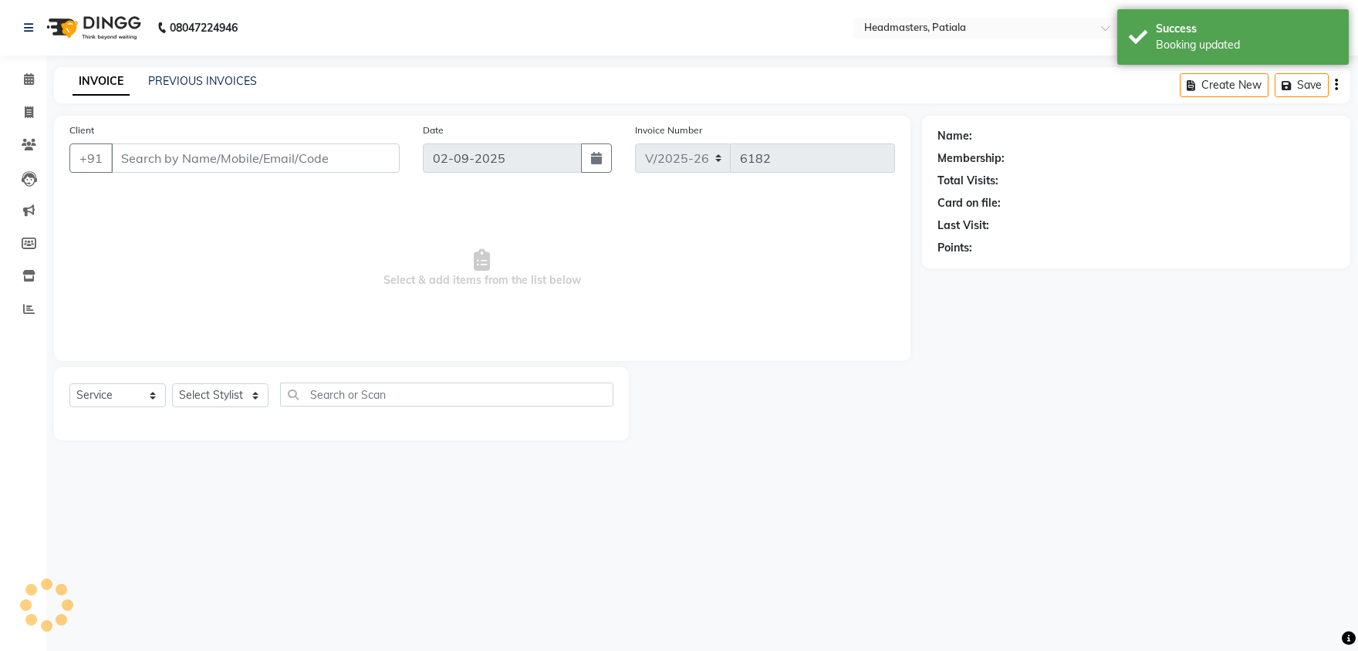
type input "9729168977"
select select "51089"
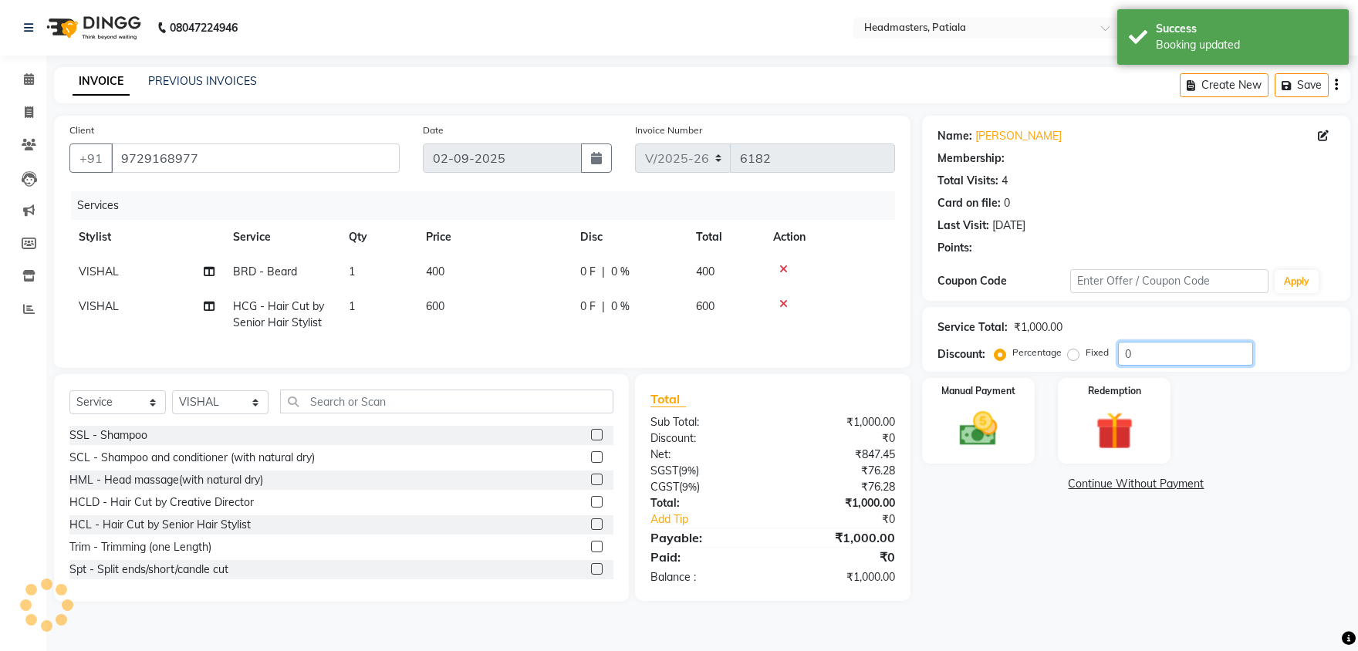
click at [1165, 351] on input "0" at bounding box center [1185, 354] width 135 height 24
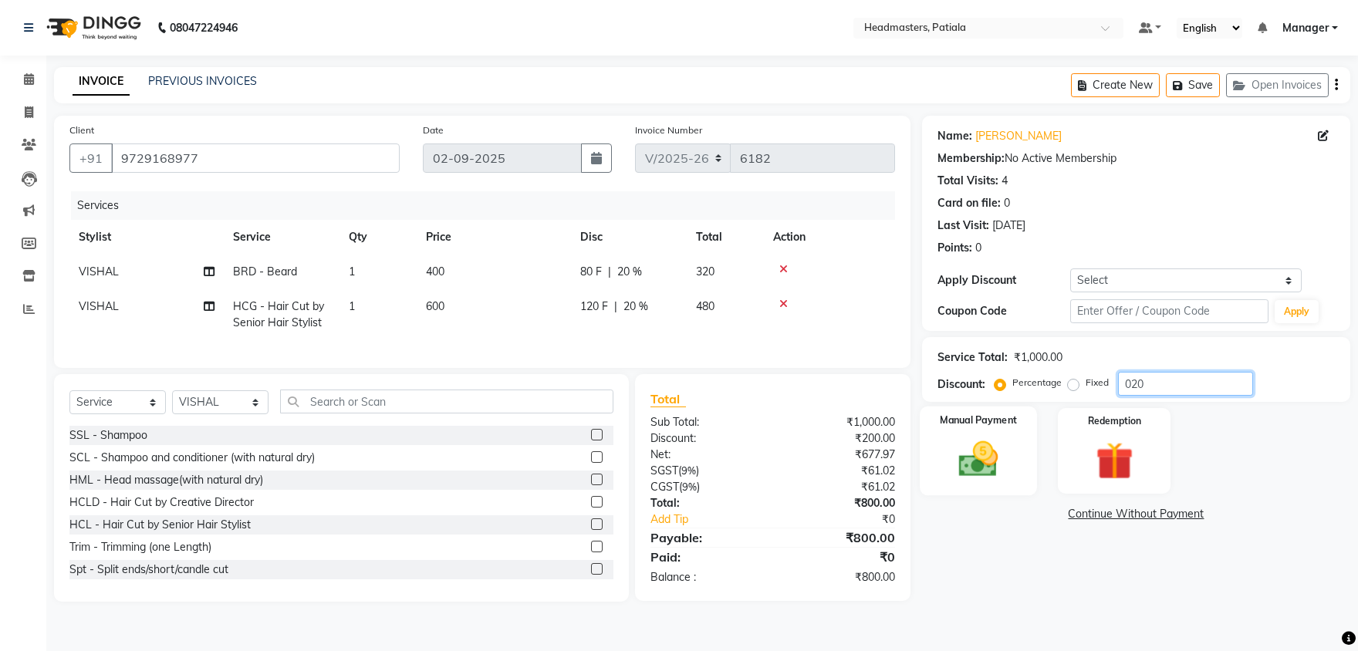
type input "020"
click at [998, 465] on img at bounding box center [979, 460] width 64 height 46
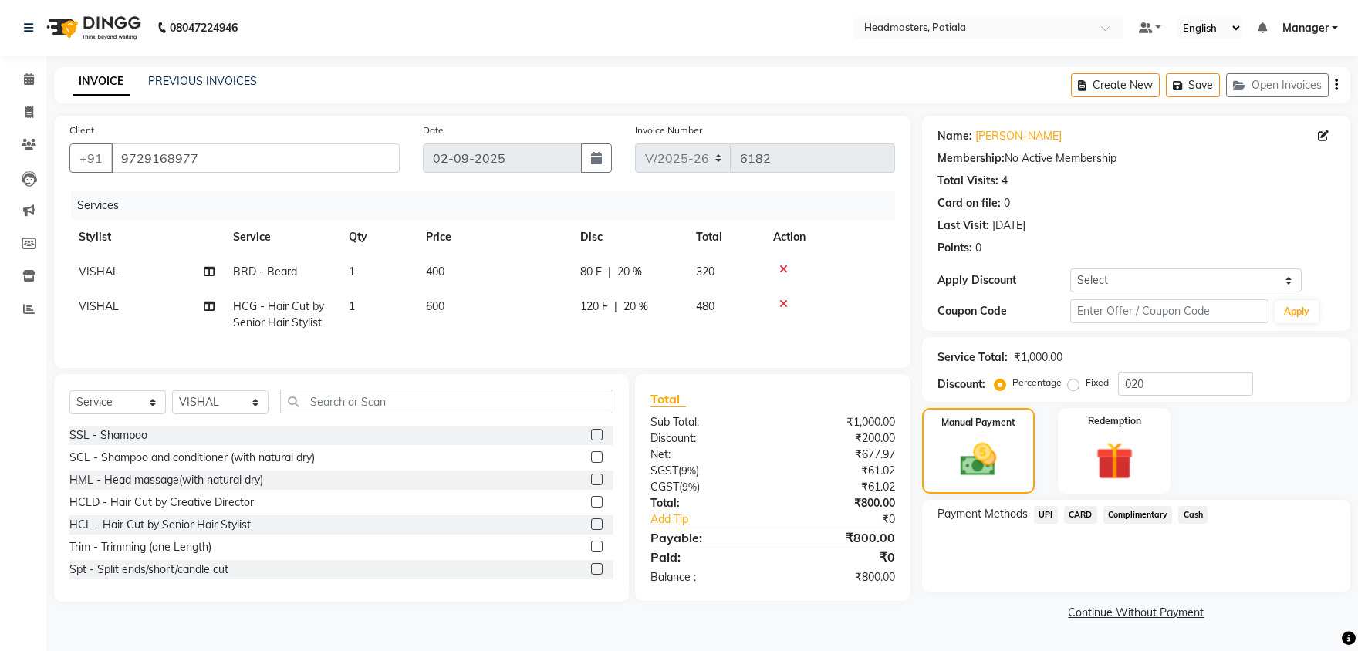
click at [1052, 512] on span "UPI" at bounding box center [1046, 515] width 24 height 18
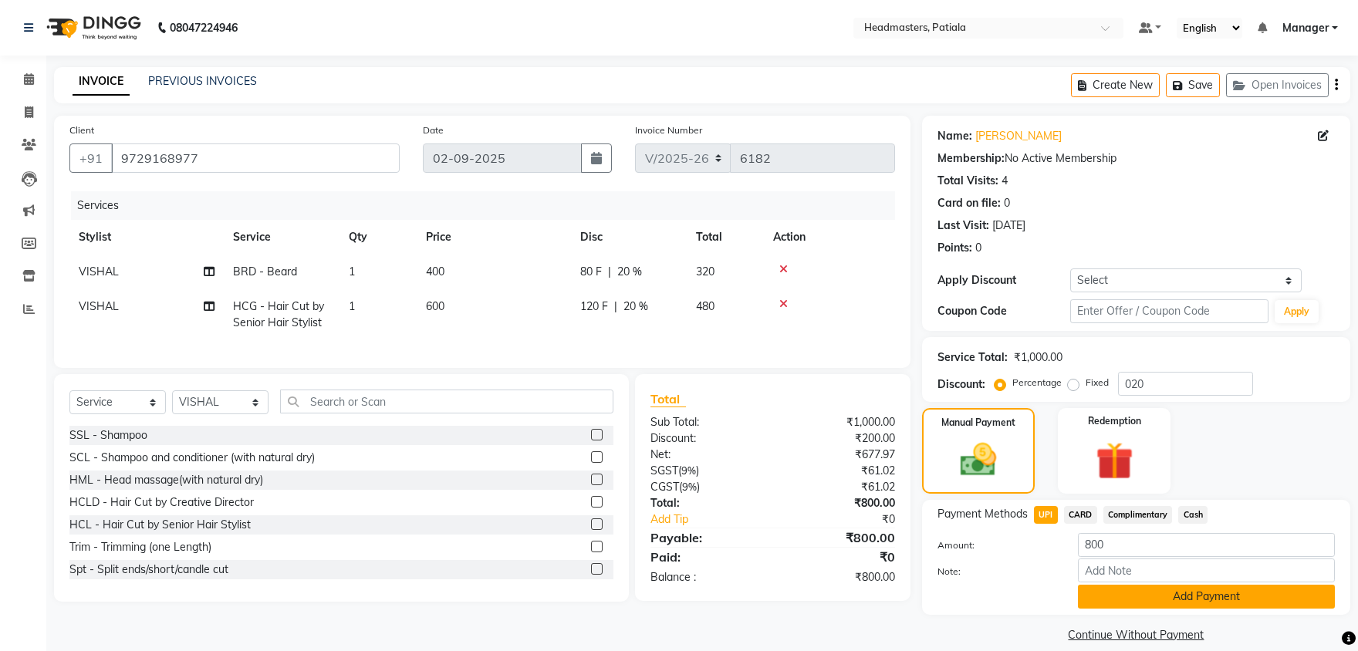
click at [1159, 591] on button "Add Payment" at bounding box center [1206, 597] width 257 height 24
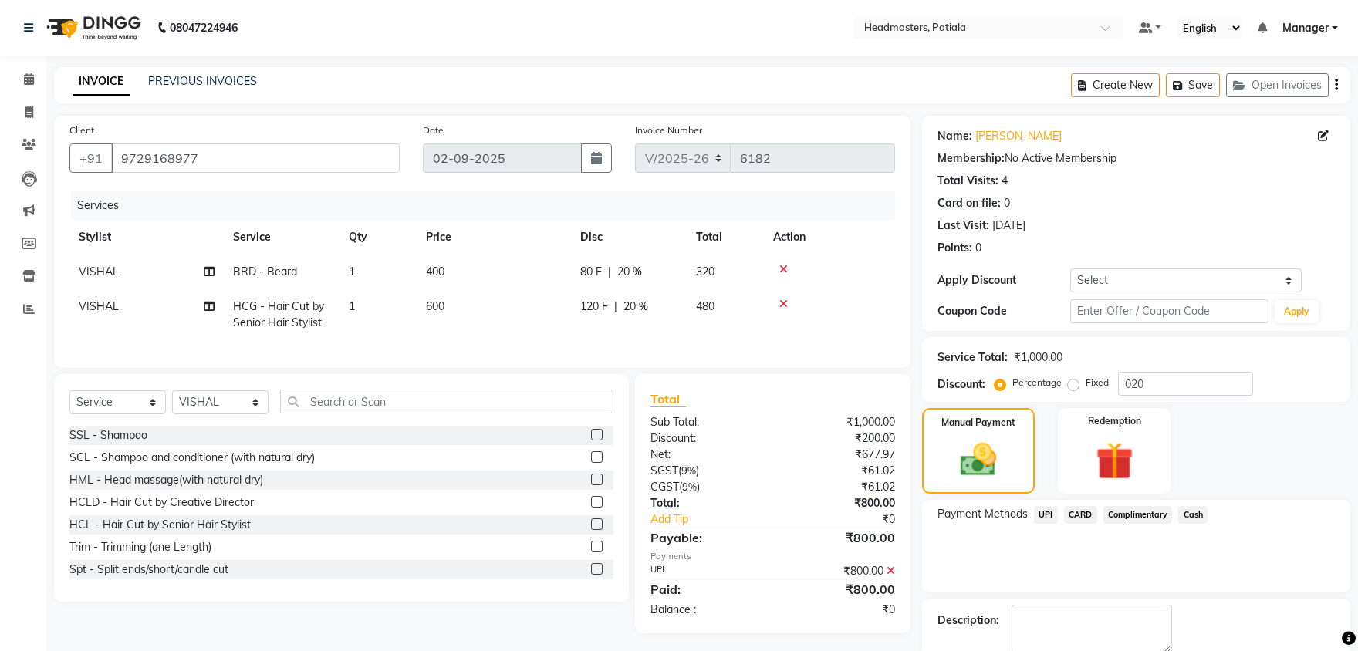
scroll to position [59, 0]
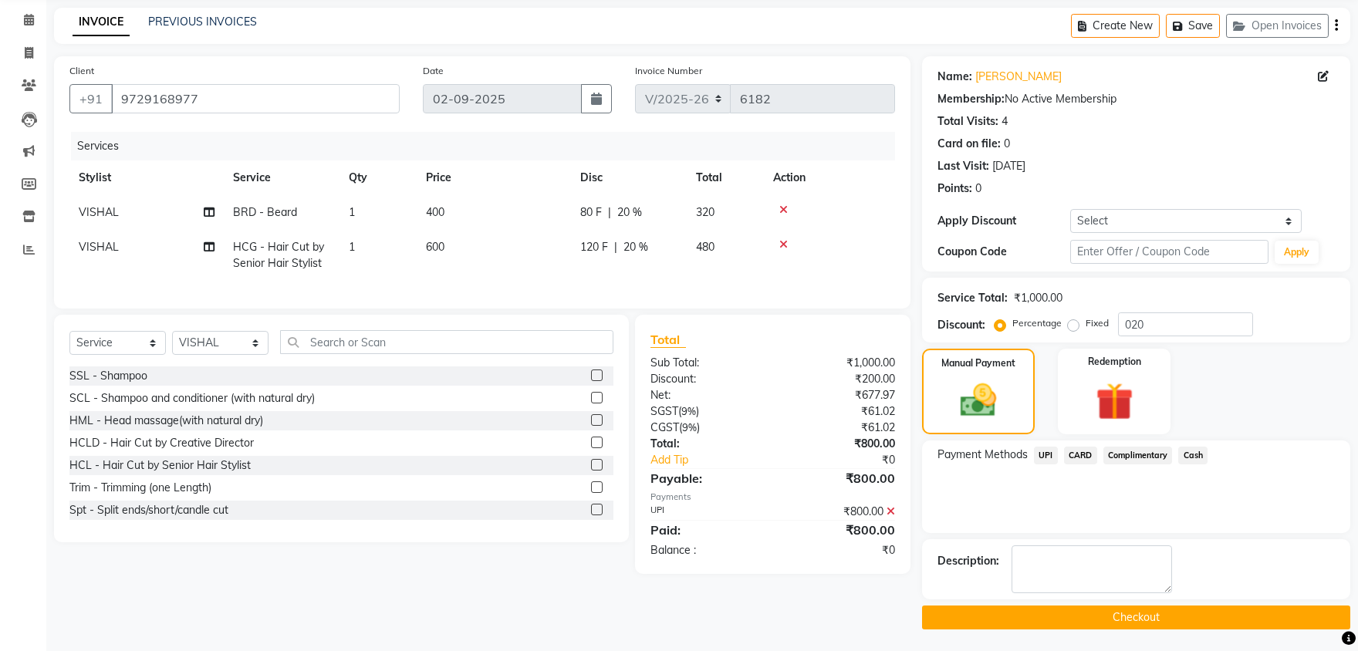
click at [1138, 615] on button "Checkout" at bounding box center [1136, 618] width 428 height 24
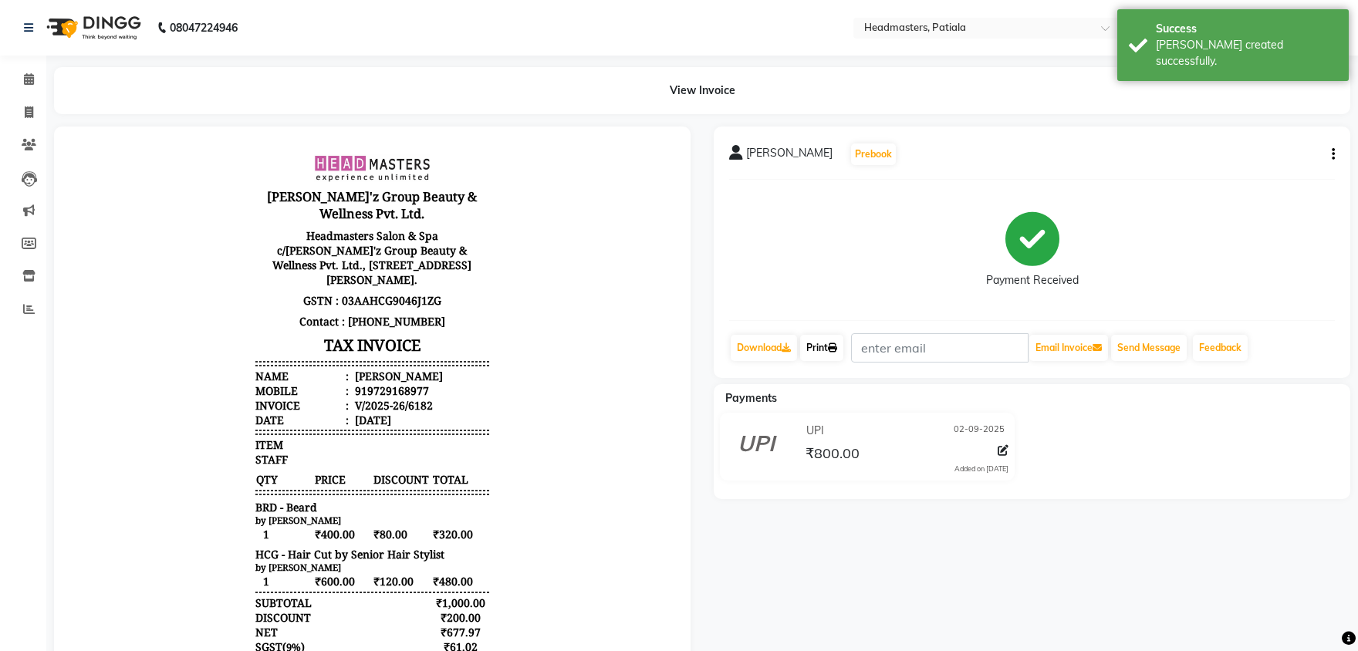
click at [823, 341] on link "Print" at bounding box center [821, 348] width 43 height 26
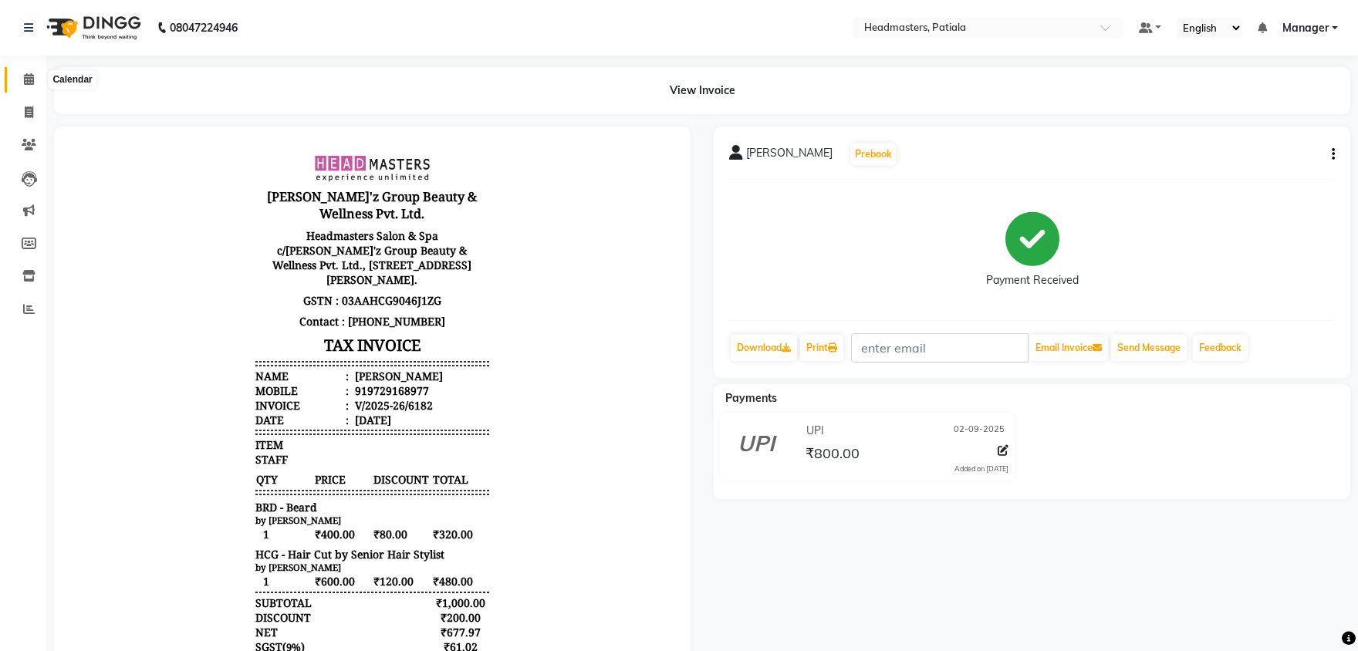
click at [27, 83] on icon at bounding box center [29, 79] width 10 height 12
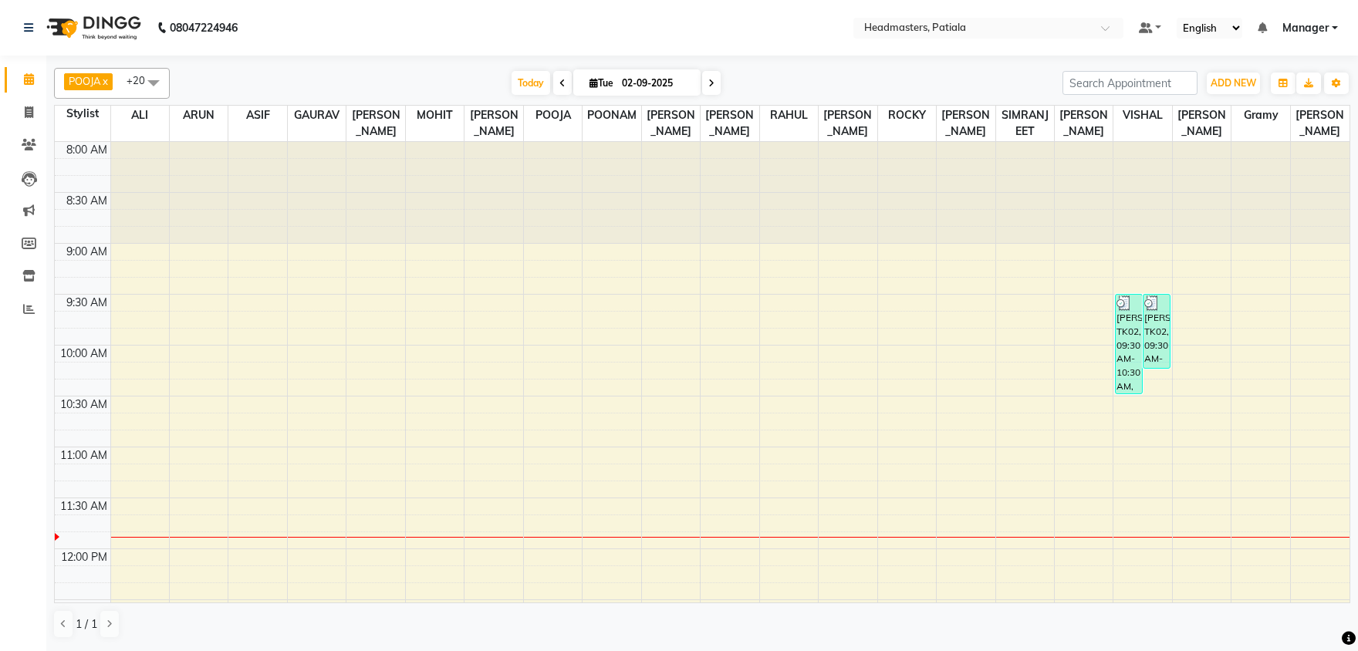
click at [159, 78] on span at bounding box center [153, 82] width 31 height 29
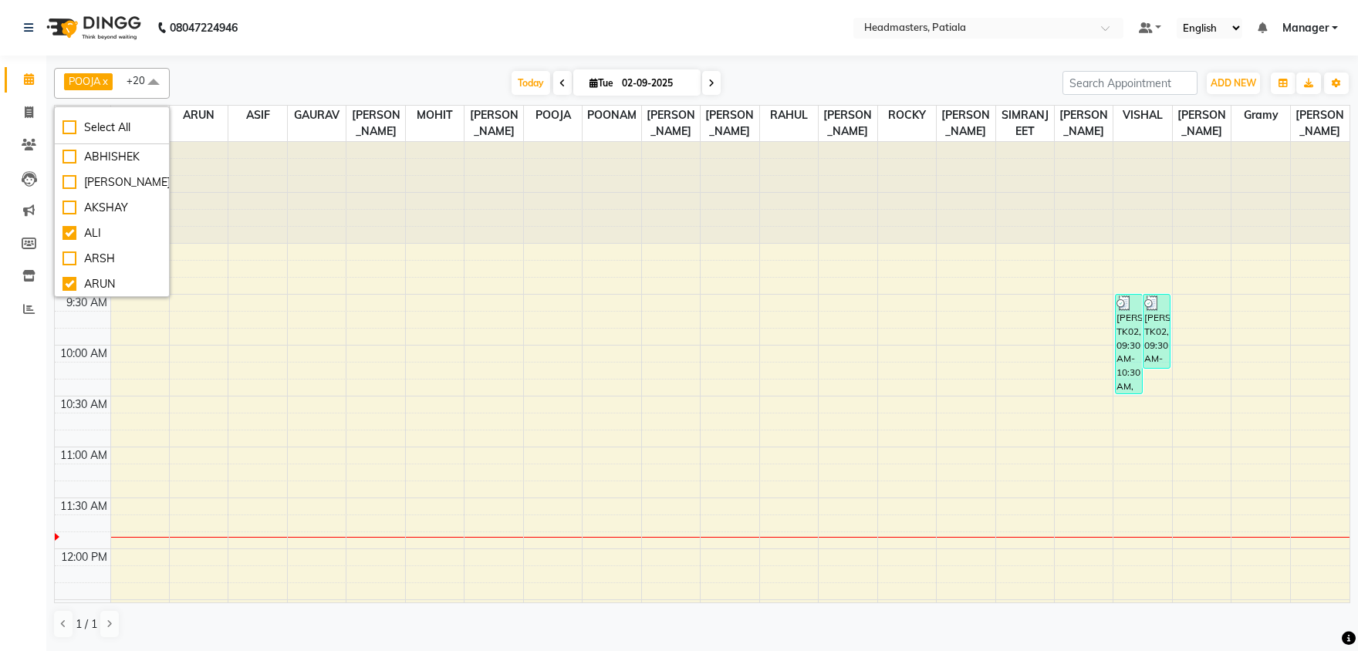
scroll to position [1077, 0]
click at [99, 262] on div "Gramy" at bounding box center [112, 258] width 99 height 16
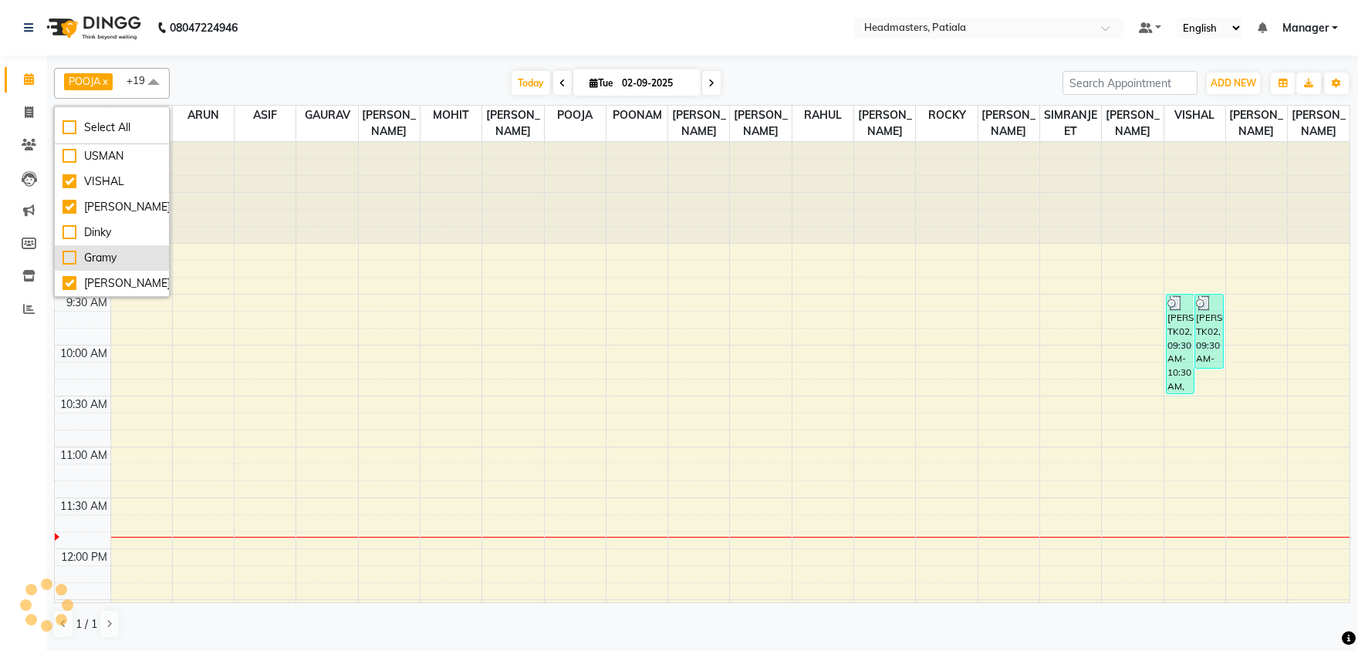
checkbox input "false"
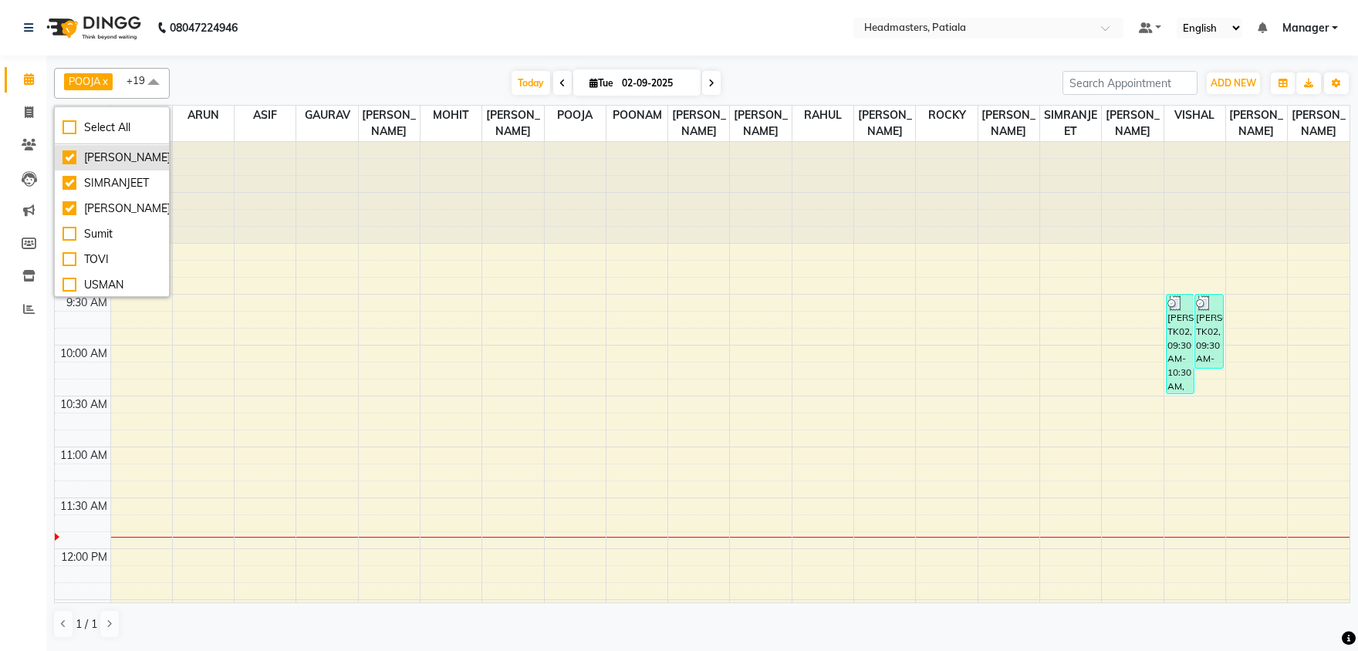
click at [120, 166] on div "[PERSON_NAME]" at bounding box center [112, 158] width 99 height 16
checkbox input "false"
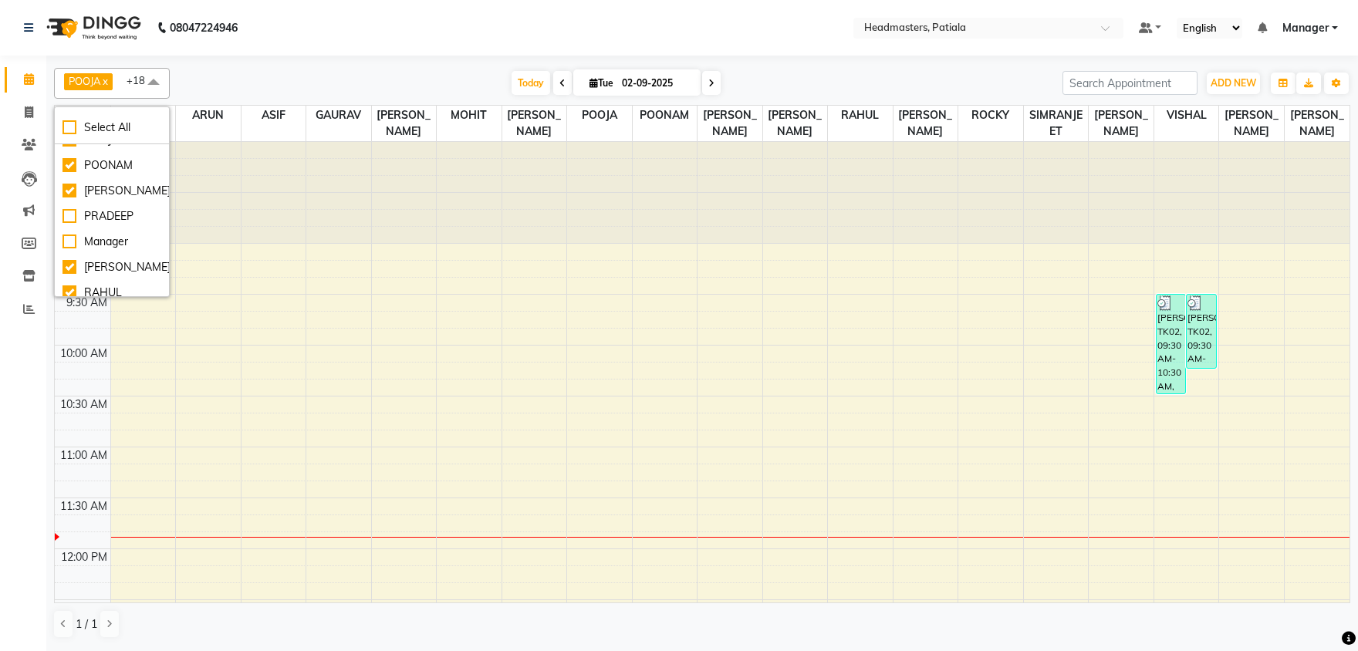
scroll to position [593, 0]
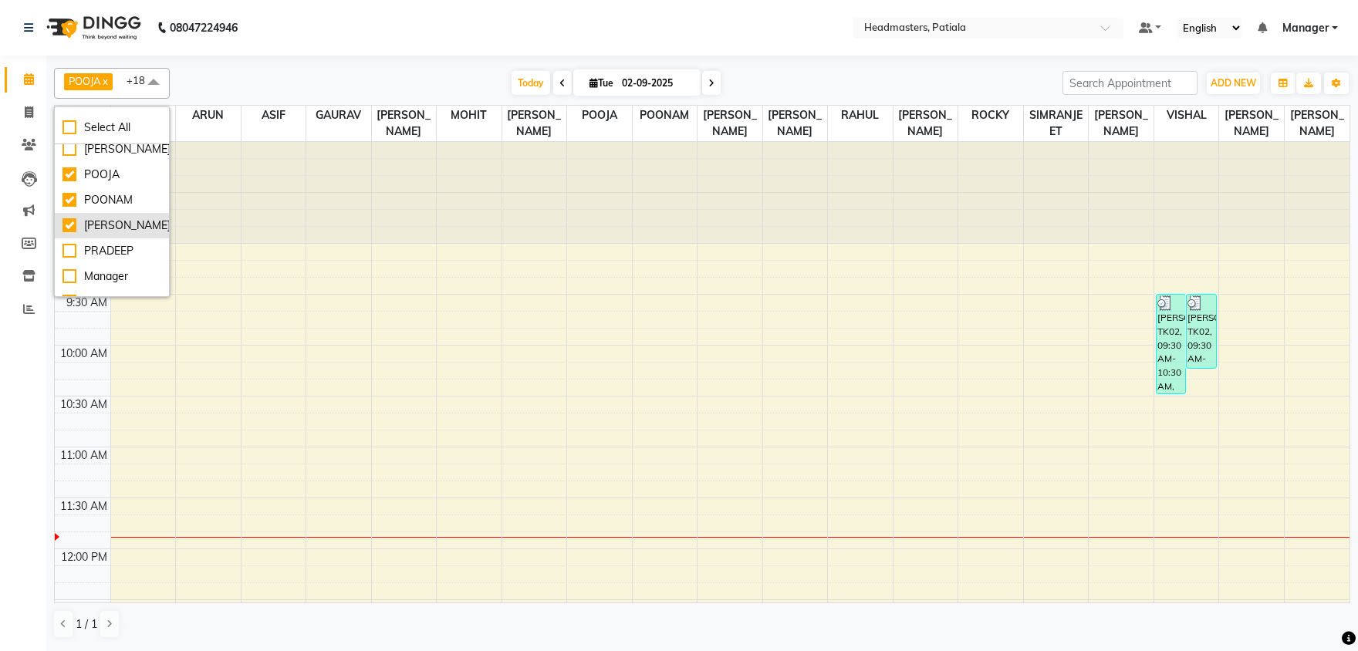
click at [109, 234] on div "[PERSON_NAME]" at bounding box center [112, 226] width 99 height 16
checkbox input "false"
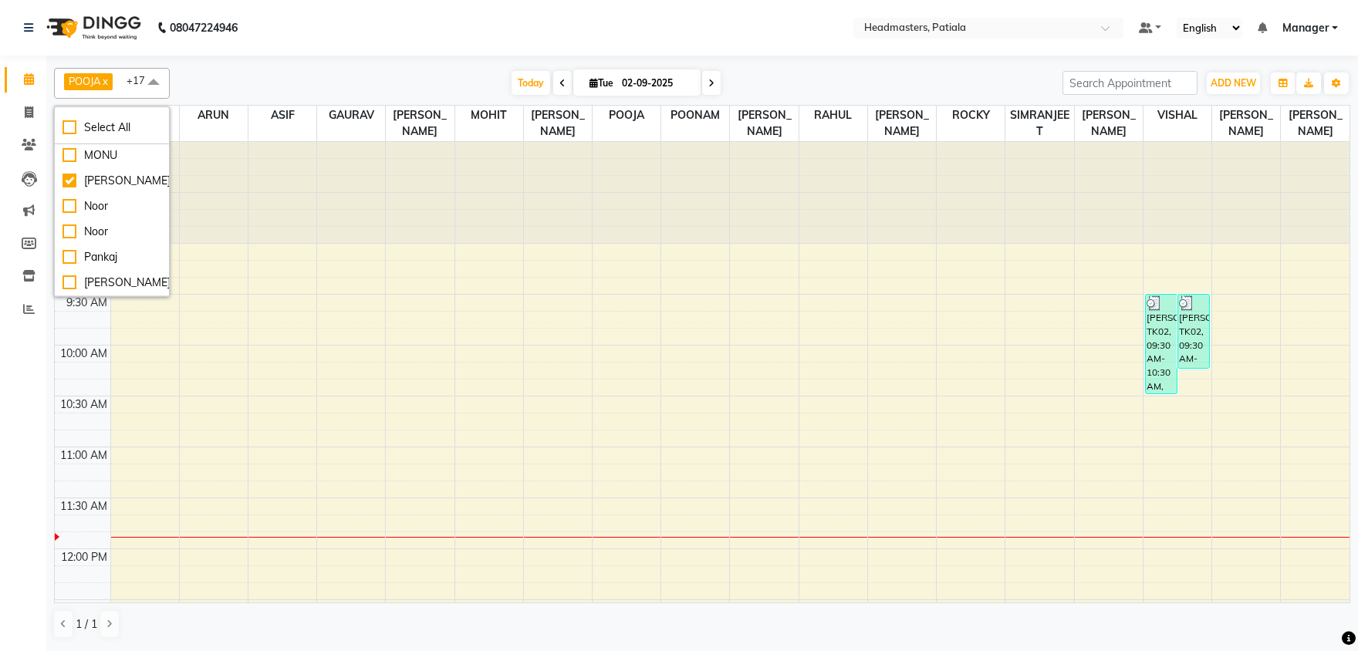
scroll to position [432, 0]
click at [109, 166] on div "MOHIT" at bounding box center [112, 158] width 99 height 16
checkbox input "false"
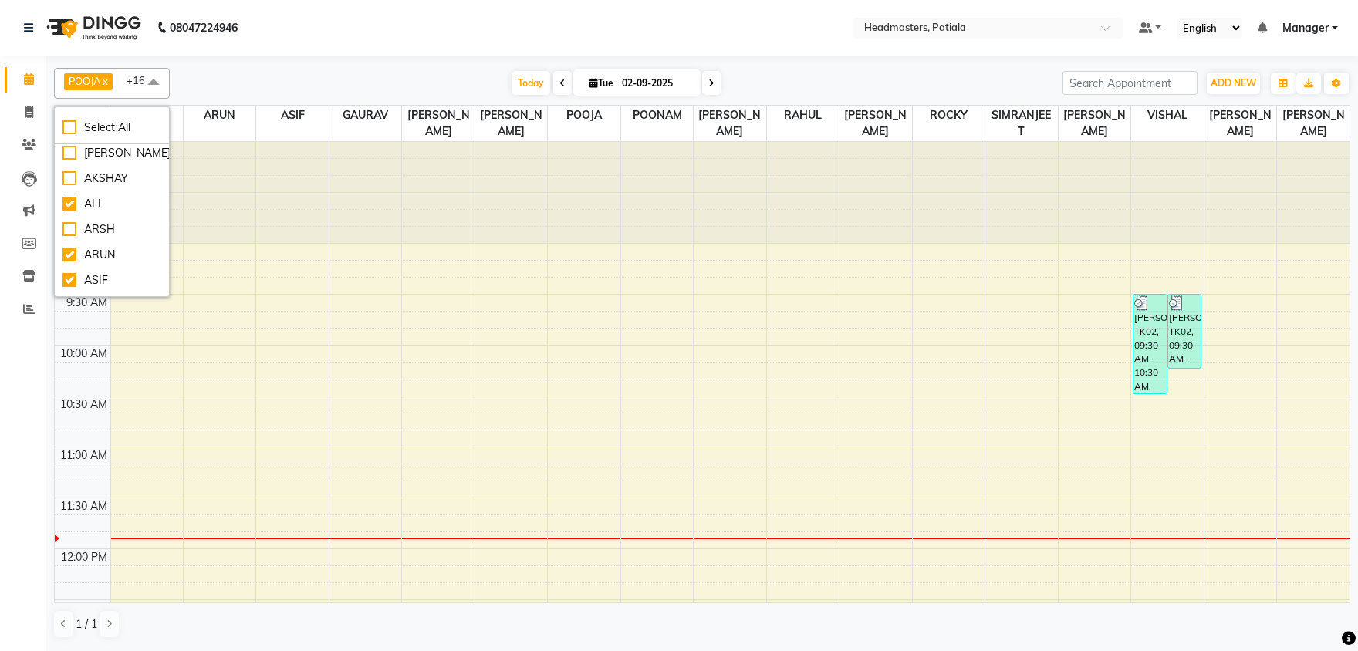
scroll to position [29, 0]
click at [103, 275] on div "ASIF" at bounding box center [112, 281] width 99 height 16
checkbox input "false"
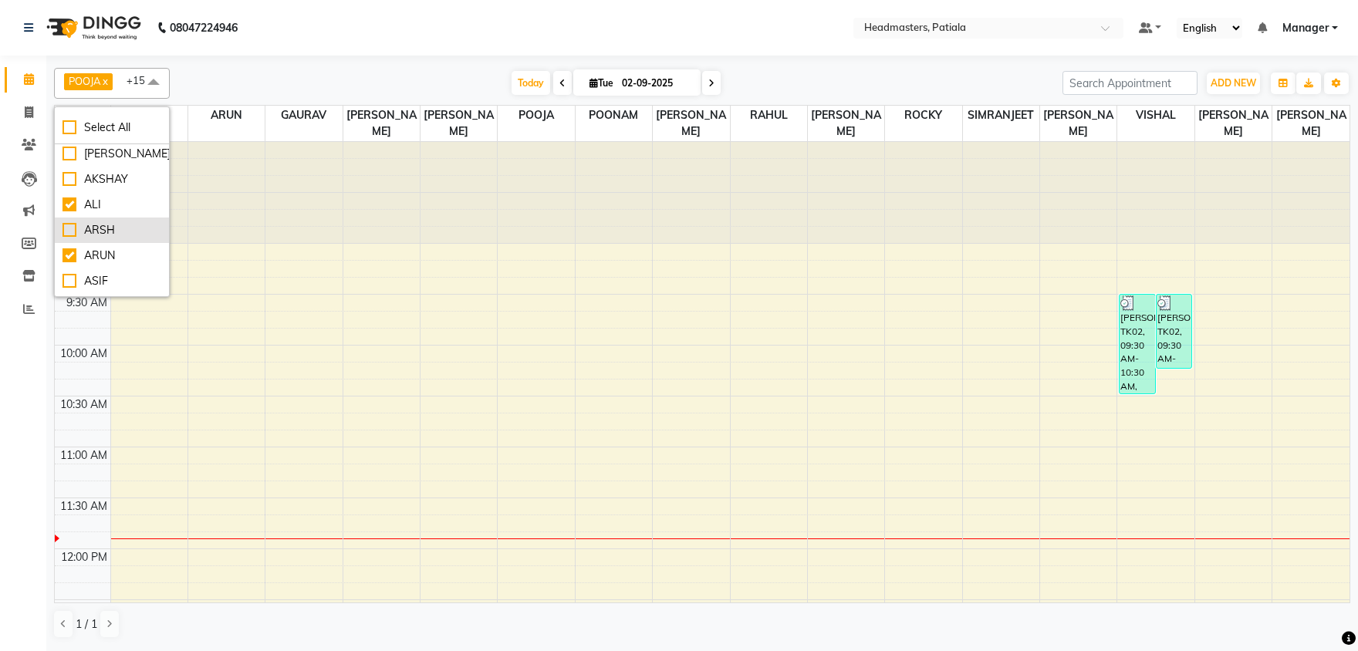
scroll to position [0, 0]
click at [323, 142] on div at bounding box center [303, 192] width 76 height 101
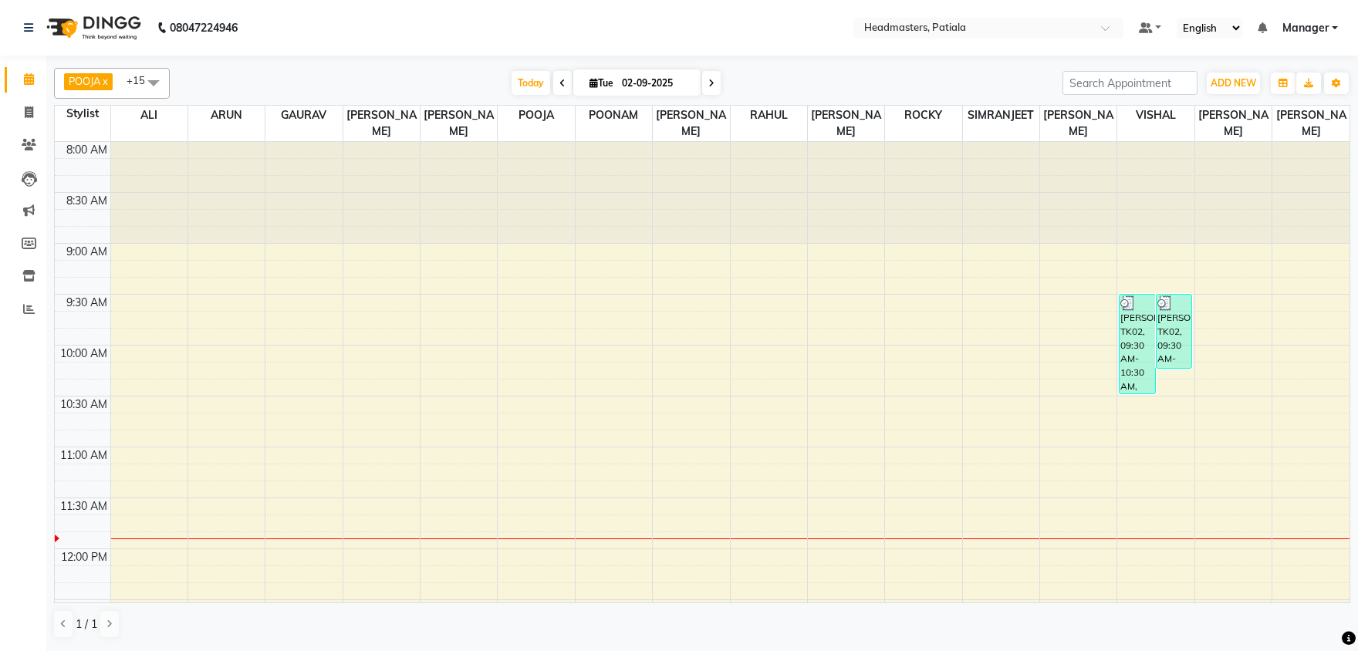
click at [160, 83] on span at bounding box center [153, 82] width 31 height 29
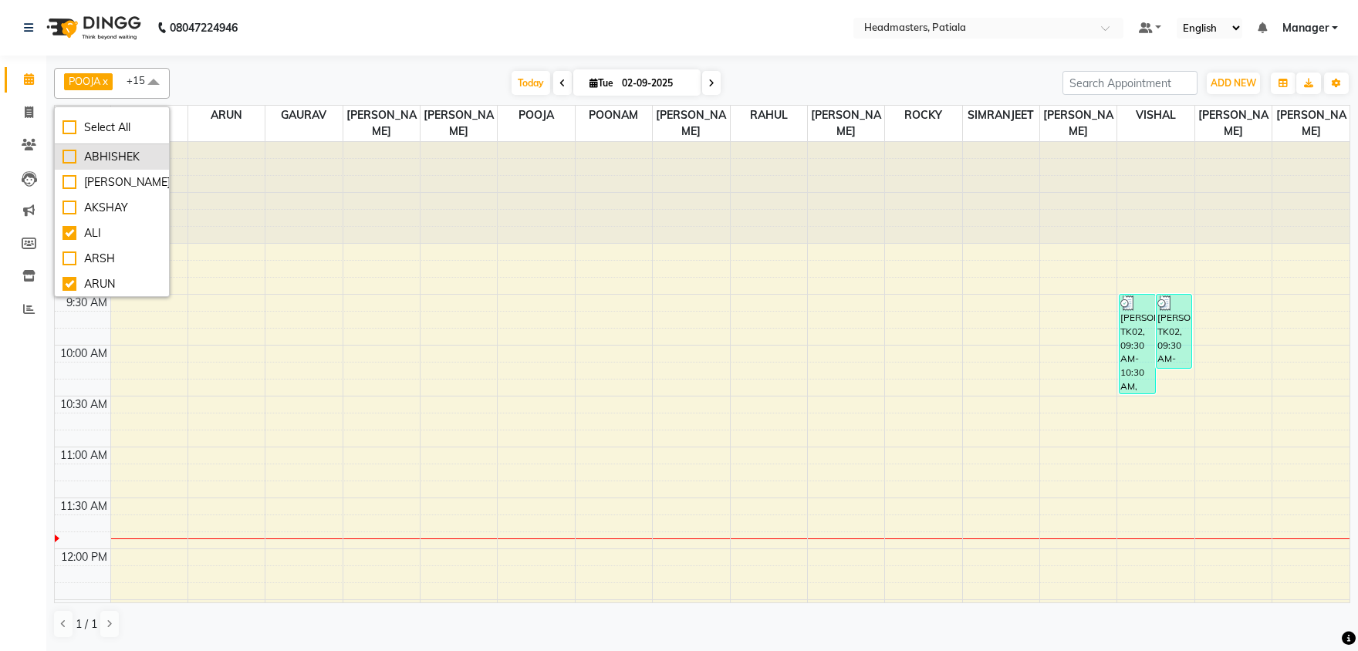
click at [107, 157] on div "ABHISHEK" at bounding box center [112, 157] width 99 height 16
checkbox input "true"
